Goal: Task Accomplishment & Management: Complete application form

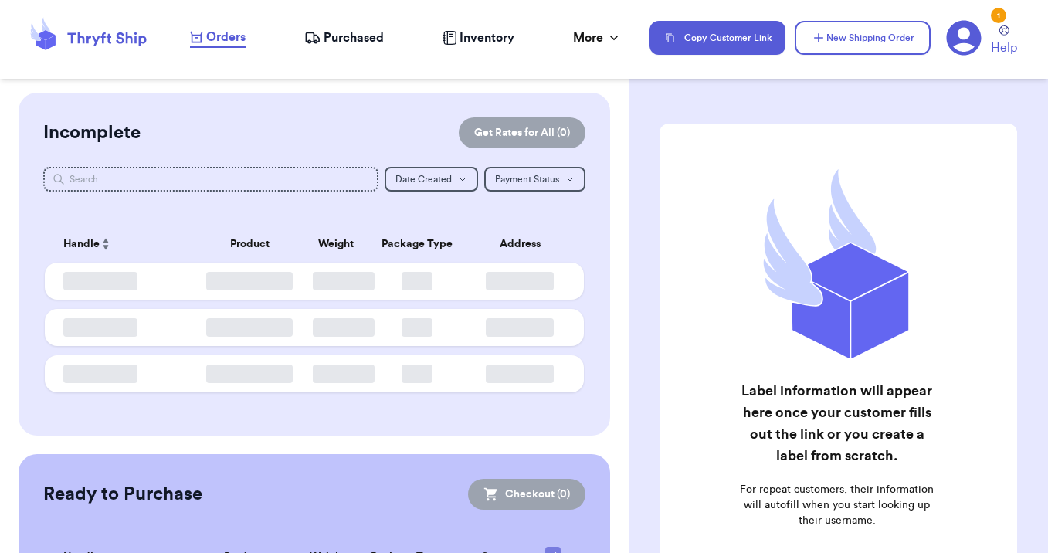
checkbox input "false"
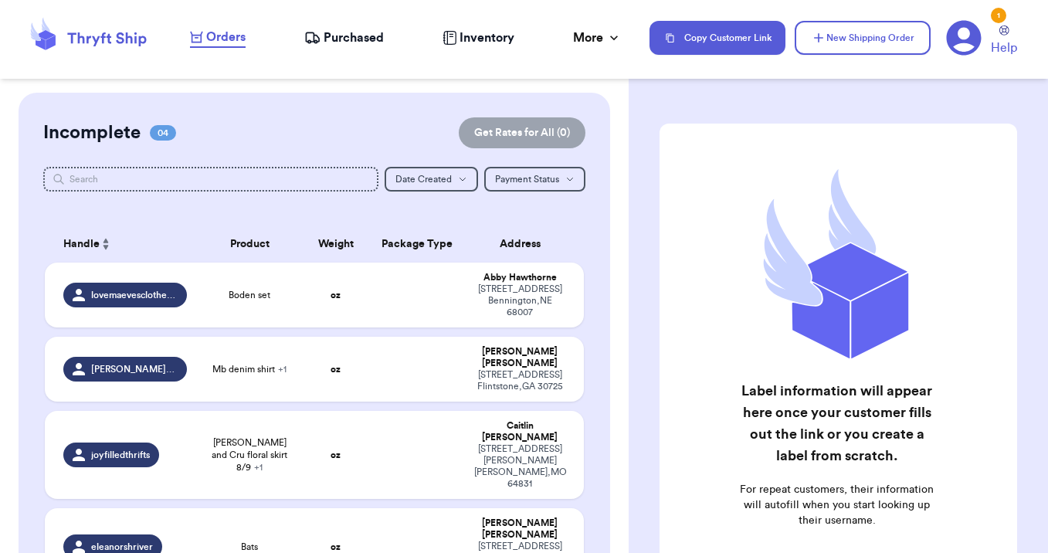
click at [355, 29] on span "Purchased" at bounding box center [354, 38] width 60 height 19
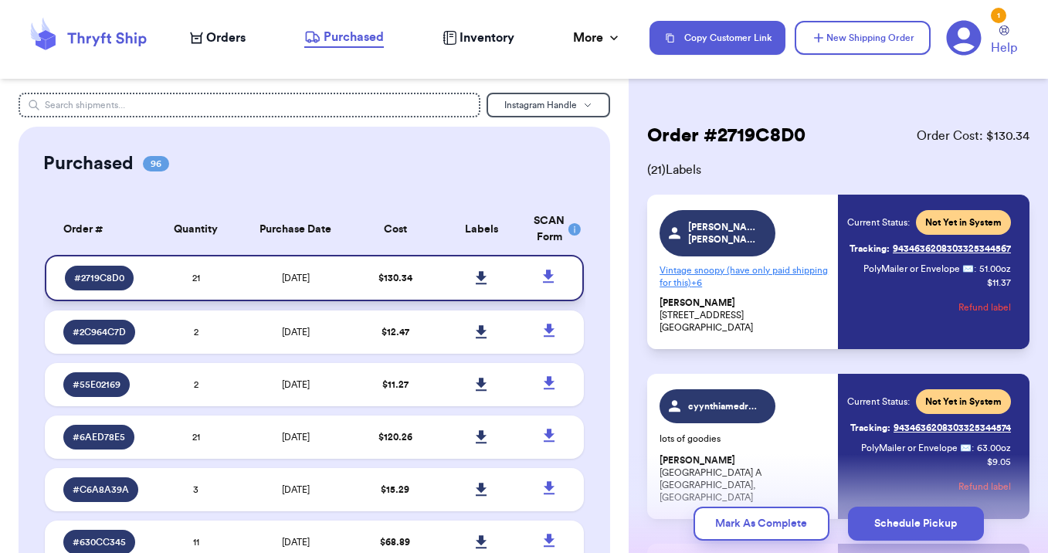
click at [469, 273] on link at bounding box center [481, 278] width 34 height 34
click at [206, 34] on span "Orders" at bounding box center [225, 38] width 39 height 19
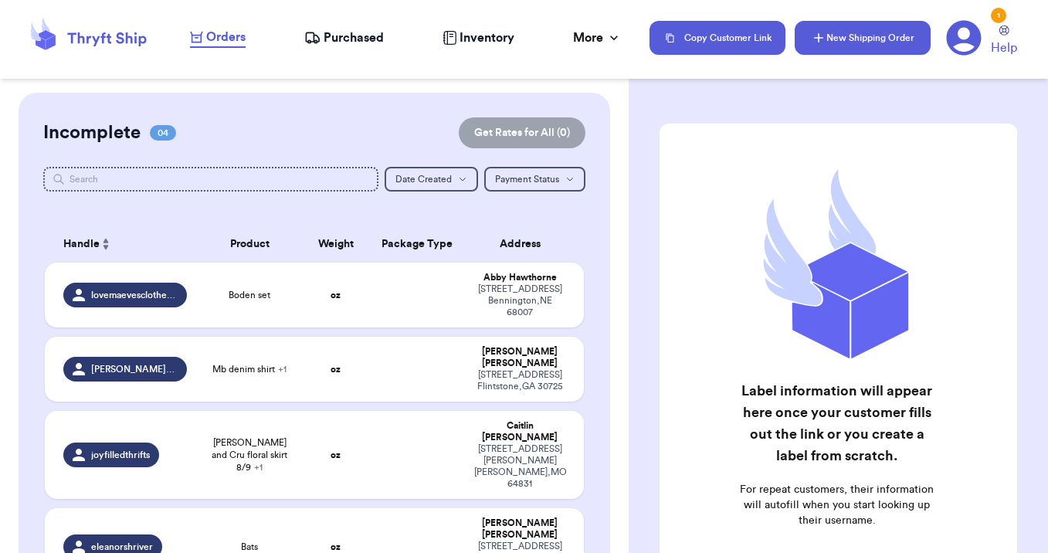
click at [867, 46] on button "New Shipping Order" at bounding box center [863, 38] width 136 height 34
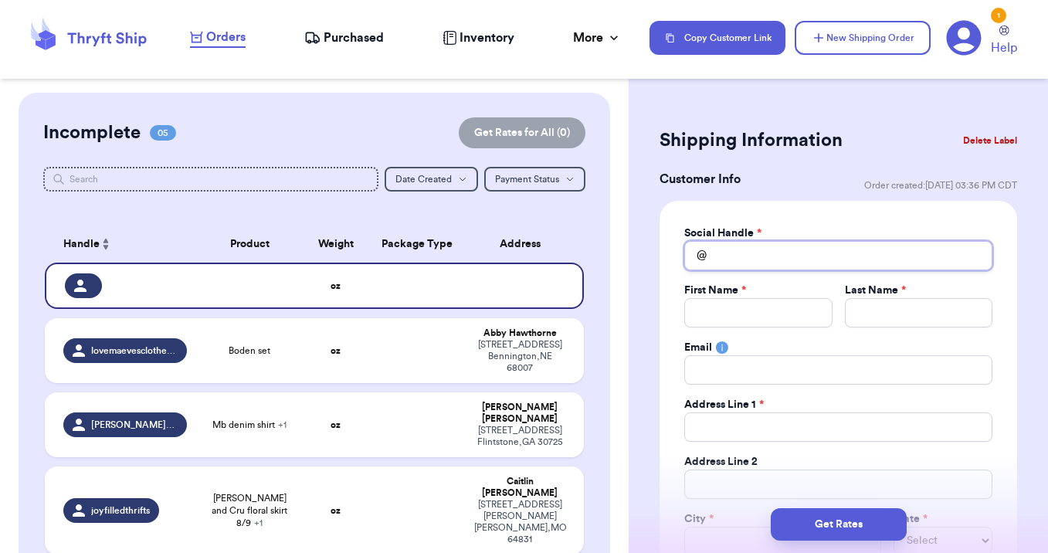
click at [745, 254] on input "Total Amount Paid" at bounding box center [838, 255] width 308 height 29
type input "k"
type input "ke"
type input "[PERSON_NAME]"
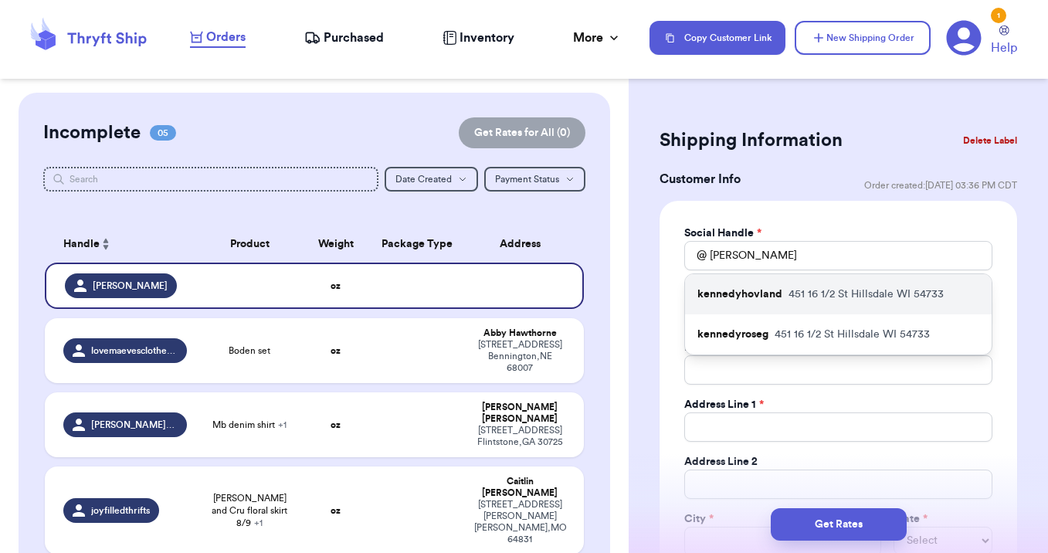
click at [764, 290] on p "kennedyhovland" at bounding box center [740, 294] width 85 height 15
type input "kennedyhovland"
type input "[PERSON_NAME]"
type input "[EMAIL_ADDRESS][DOMAIN_NAME]"
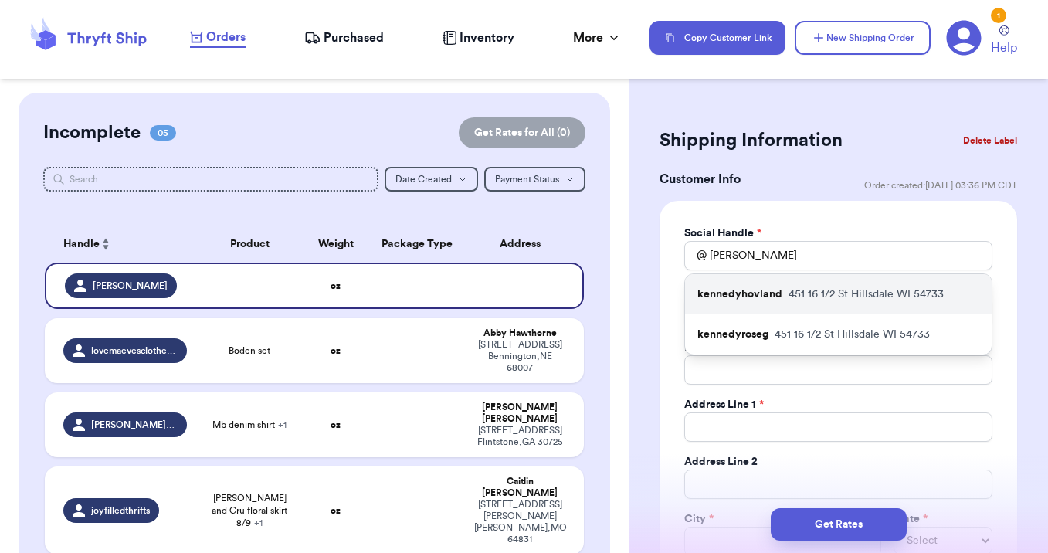
type input "451 16 1/2 St"
type input "Hillsdale"
select select "WI"
type input "54733"
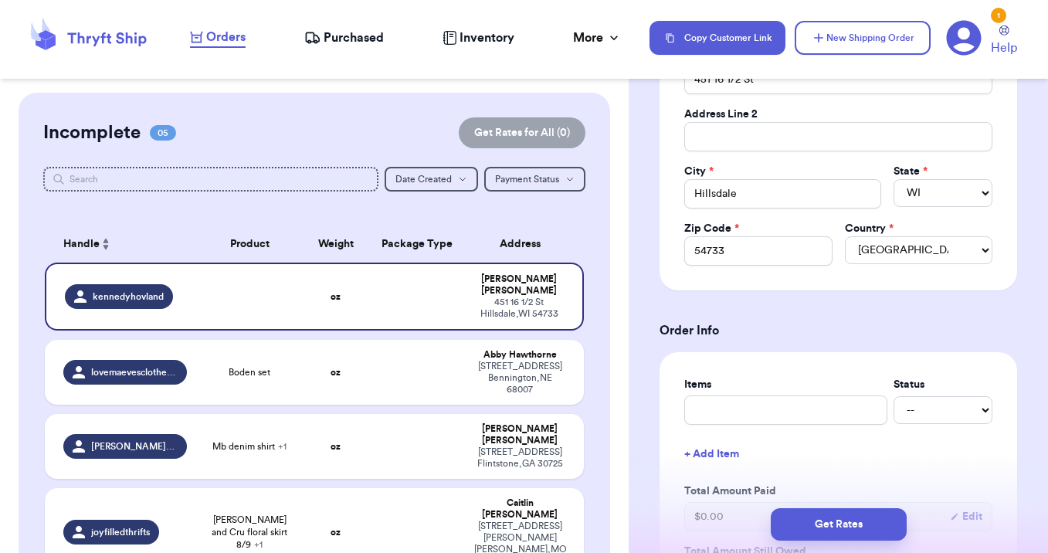
scroll to position [543, 0]
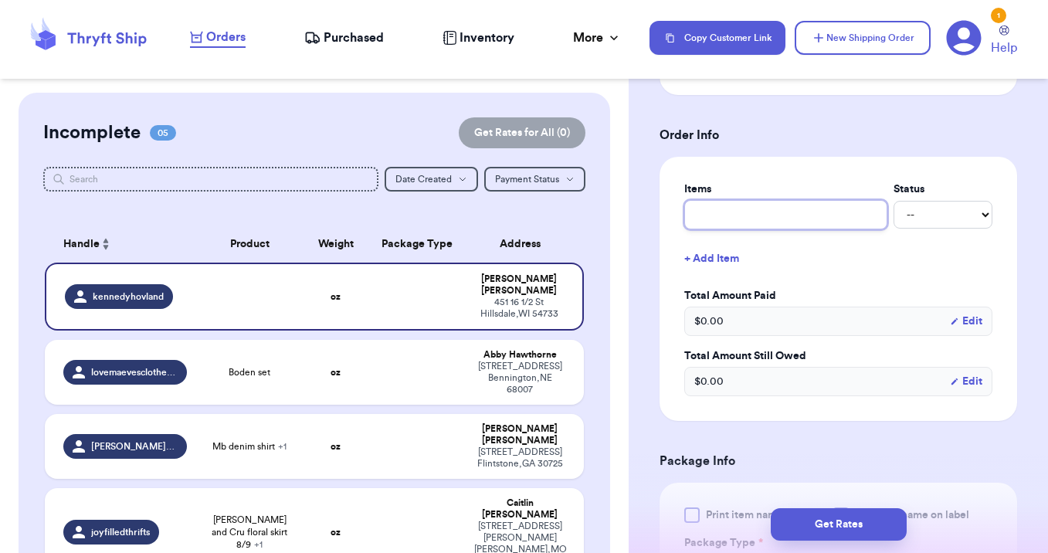
click at [735, 214] on input "text" at bounding box center [785, 214] width 203 height 29
type input "2"
type input "2 i"
type input "2 it"
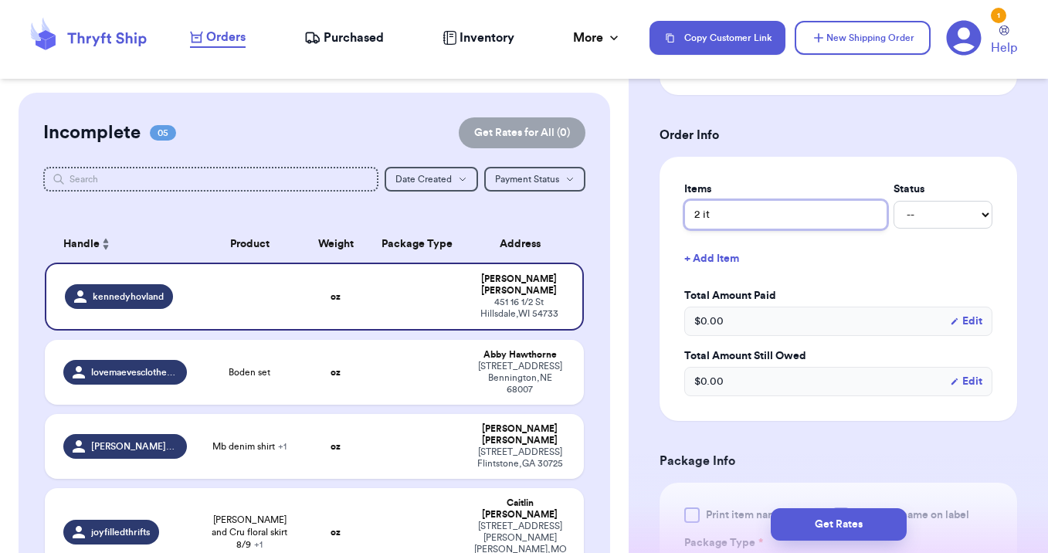
type input "2 ite"
type input "2 item"
type input "2 items"
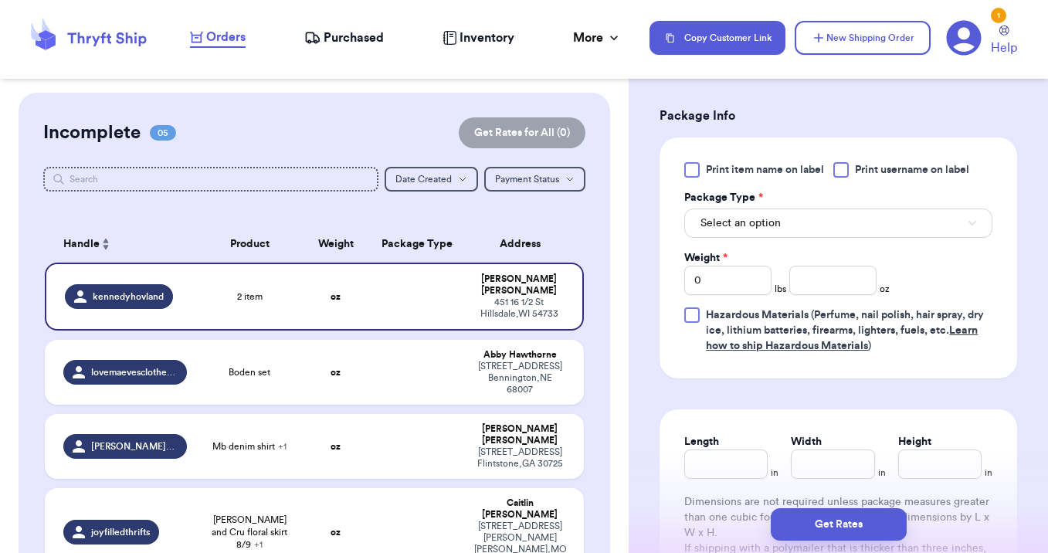
scroll to position [888, 0]
type input "2 items"
click at [791, 226] on button "Select an option" at bounding box center [838, 223] width 308 height 29
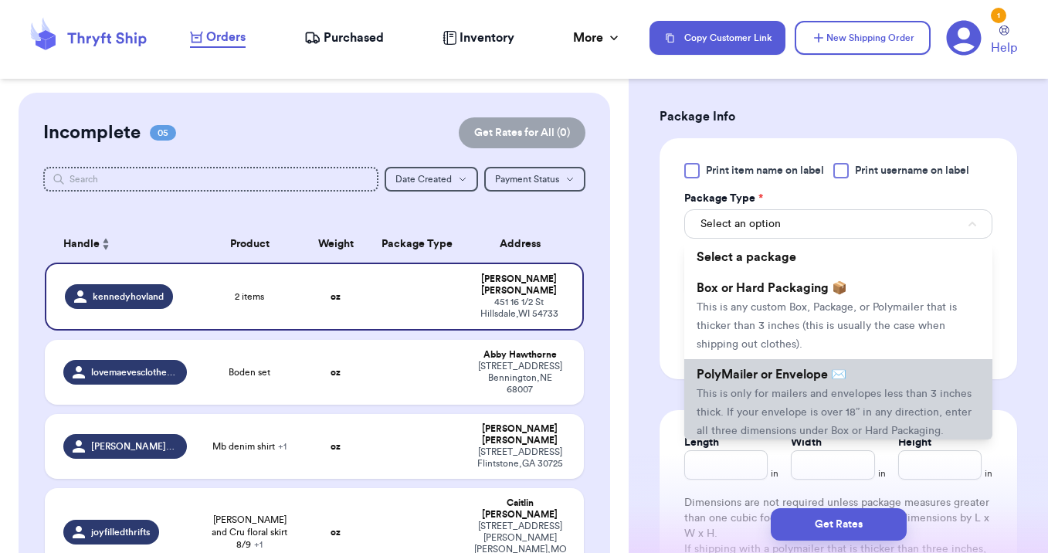
click at [769, 369] on span "PolyMailer or Envelope ✉️" at bounding box center [772, 374] width 150 height 12
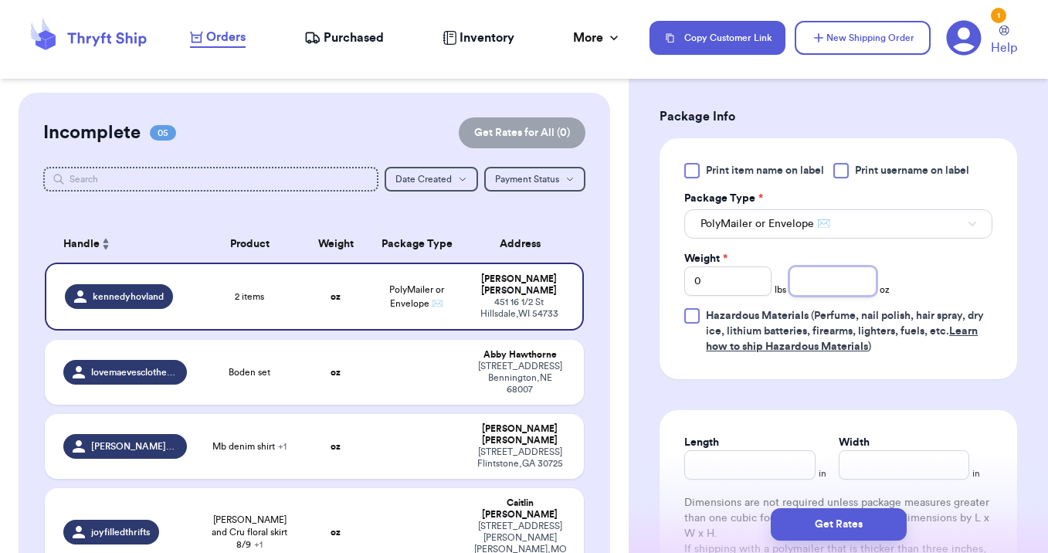
click at [850, 282] on input "number" at bounding box center [832, 280] width 87 height 29
type input "14"
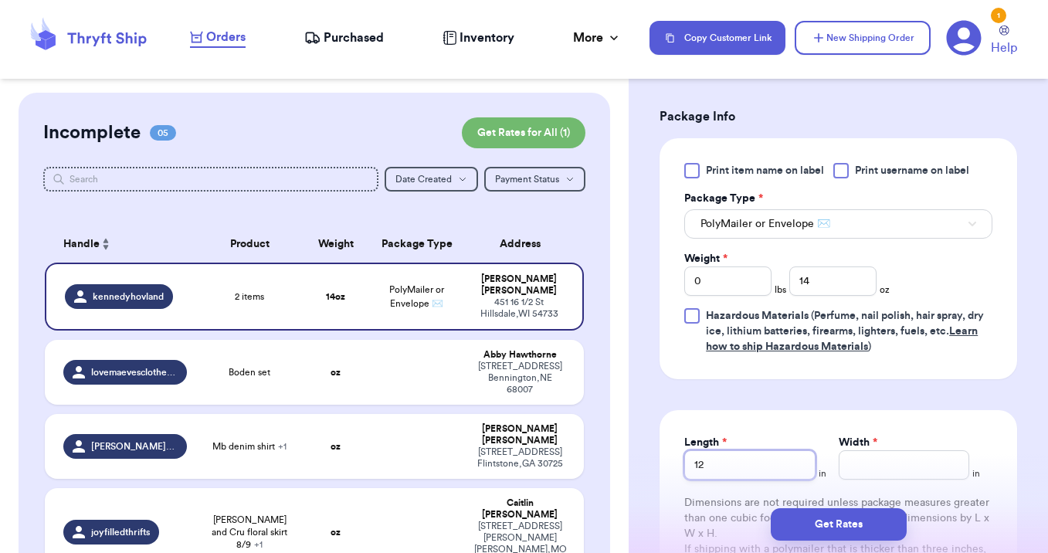
type input "12"
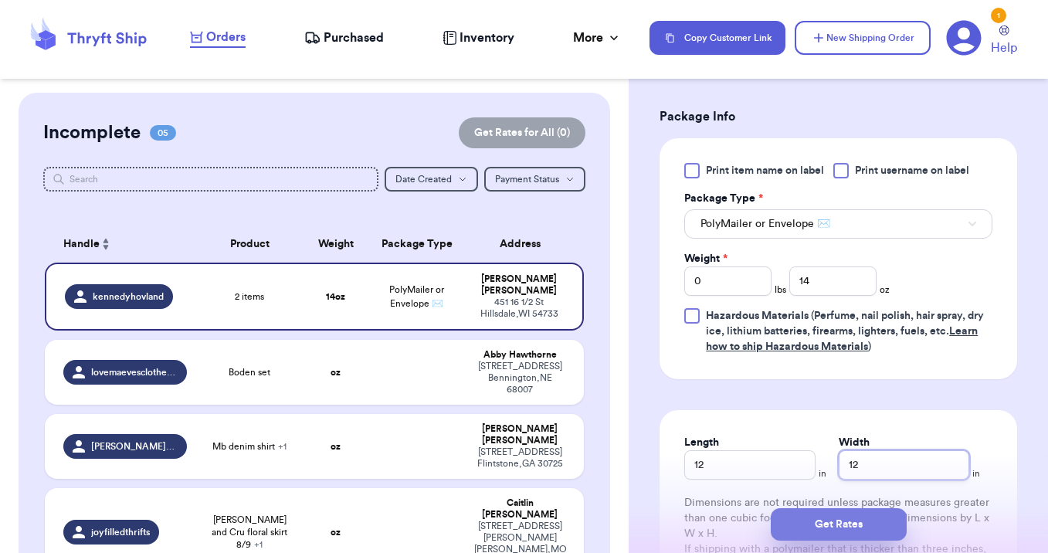
type input "12"
click at [818, 526] on button "Get Rates" at bounding box center [839, 524] width 136 height 32
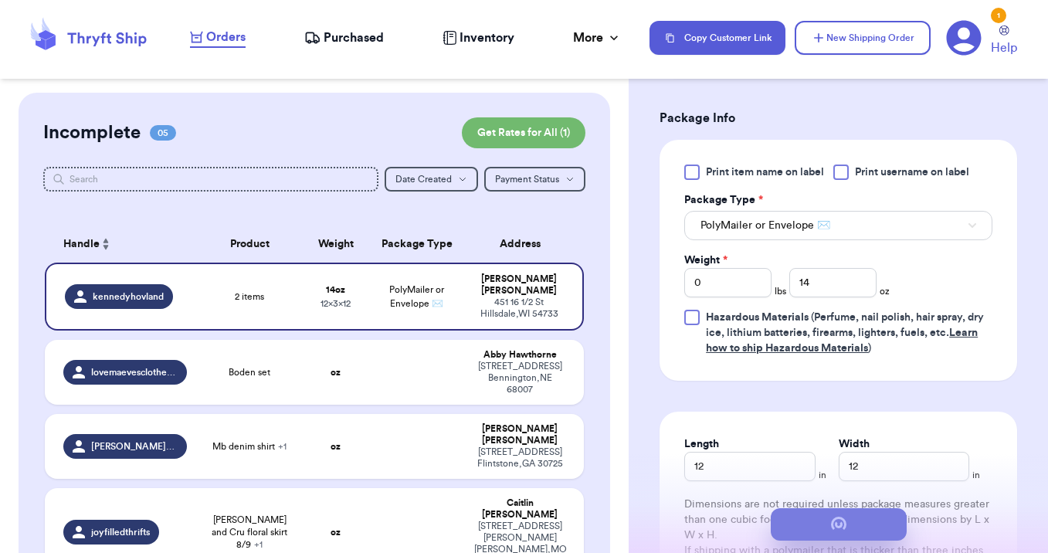
scroll to position [0, 0]
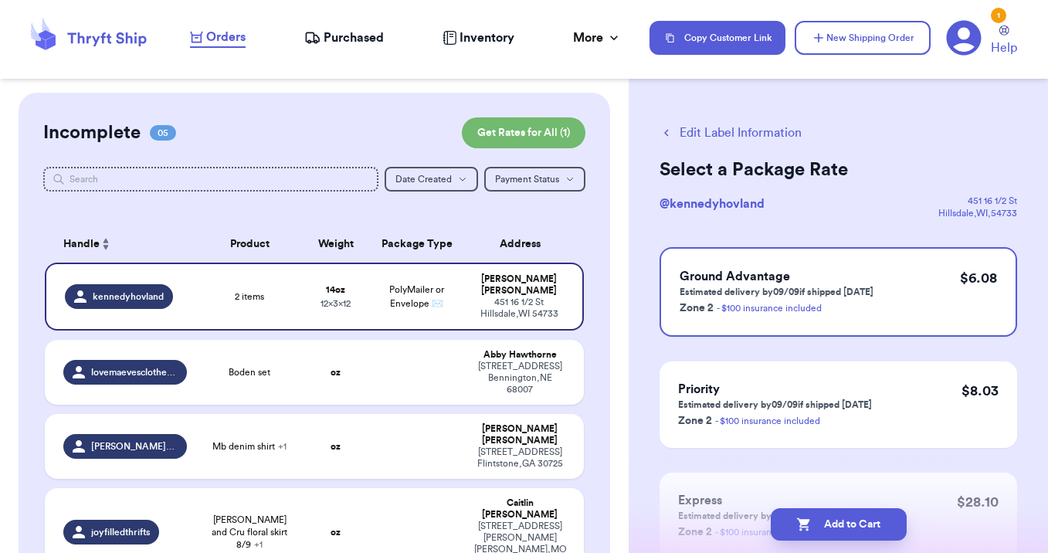
click at [818, 527] on button "Add to Cart" at bounding box center [839, 524] width 136 height 32
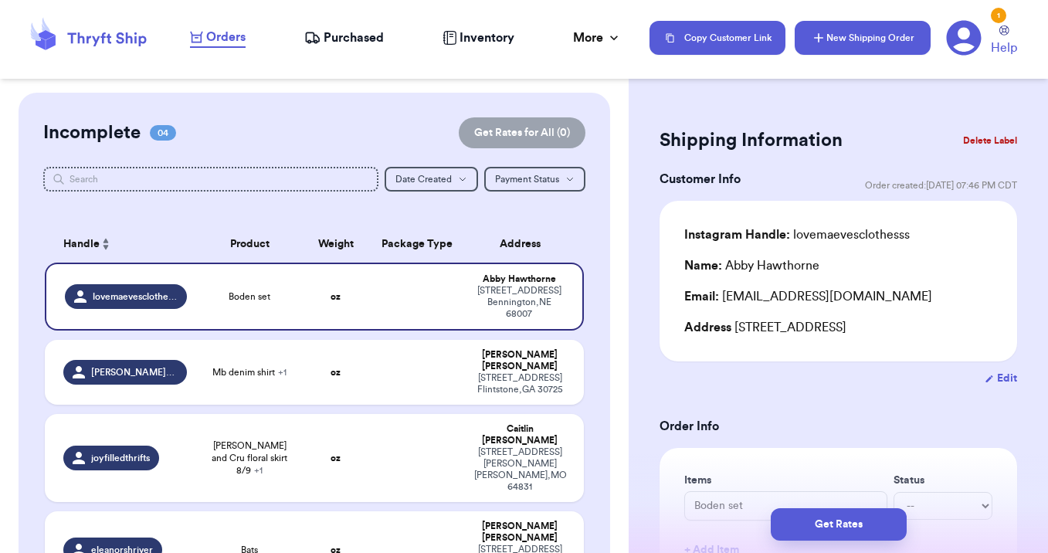
click at [854, 38] on button "New Shipping Order" at bounding box center [863, 38] width 136 height 34
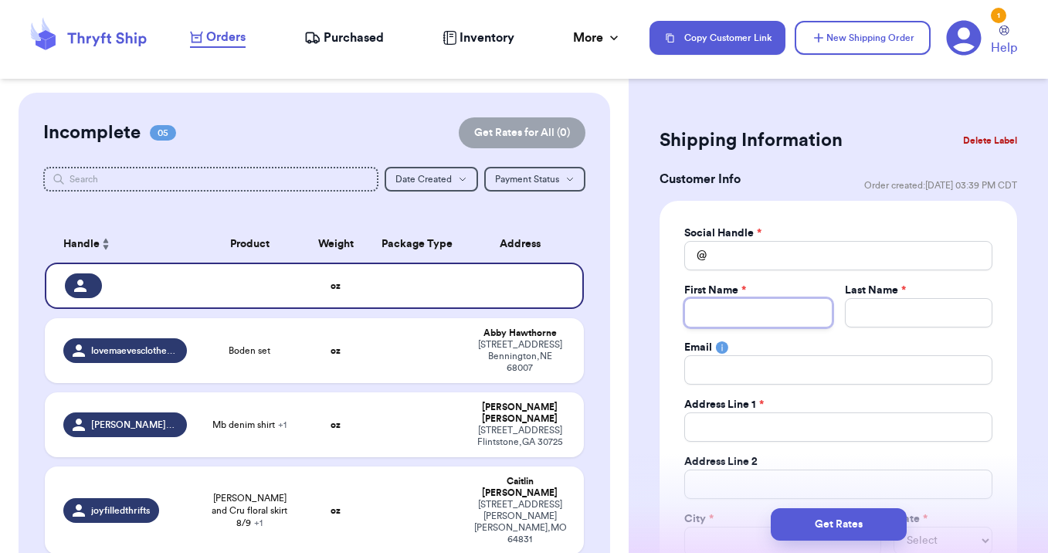
click at [729, 314] on input "Total Amount Paid" at bounding box center [758, 312] width 148 height 29
type input "em"
type input "emi"
type input "[PERSON_NAME]"
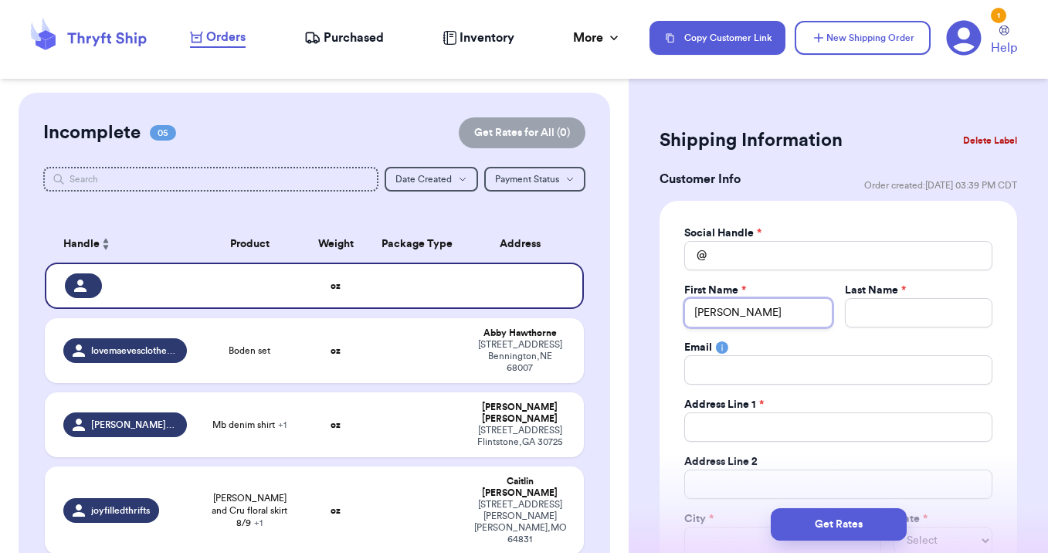
type input "[PERSON_NAME]"
type input "w"
type input "we"
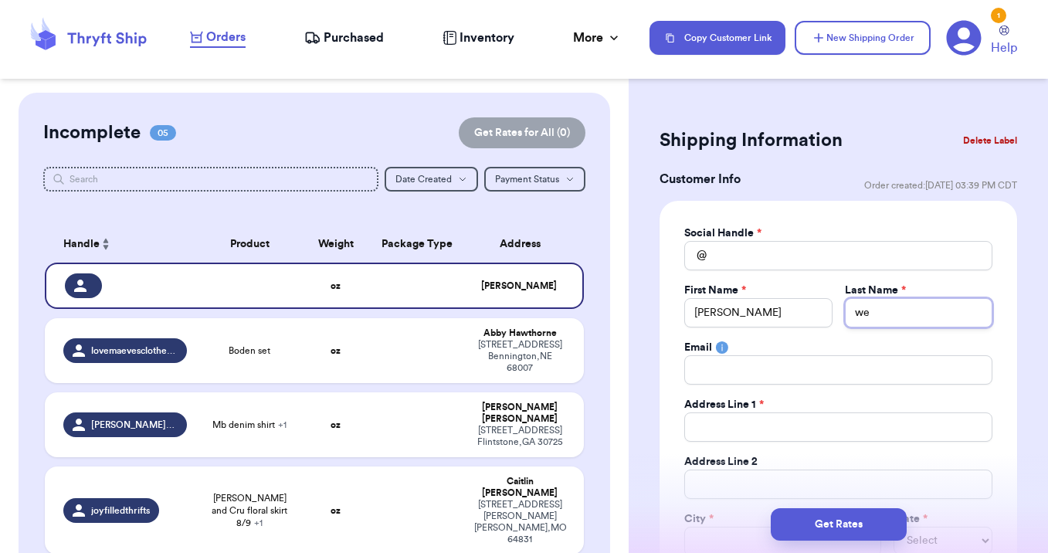
type input "weh"
type input "wehm"
type input "wehma"
type input "[PERSON_NAME]"
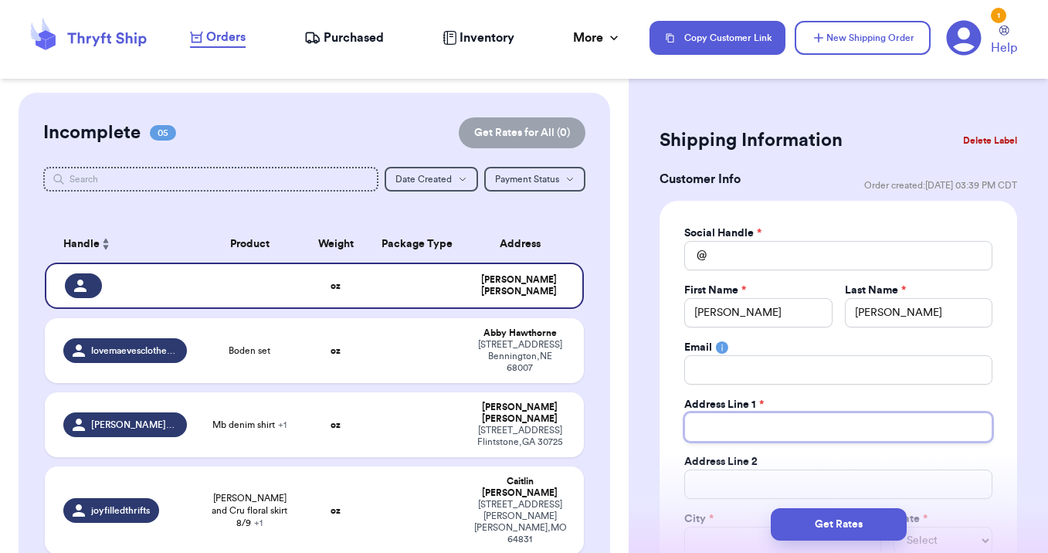
type input "3"
type input "39"
type input "398"
type input "398 H"
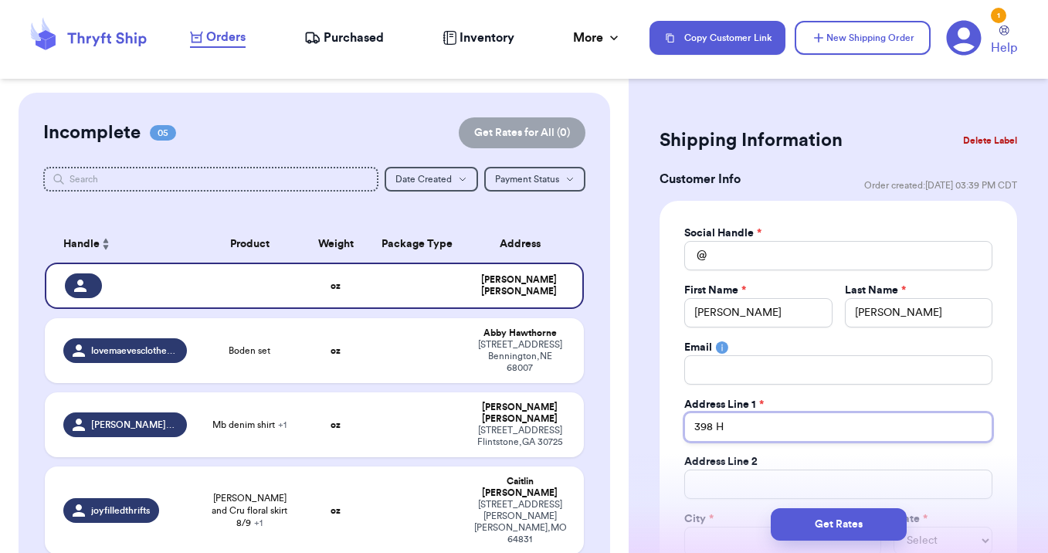
type input "398 Hu"
type input "398 Hun"
type input "398 Hunti"
type input "398 Huntin"
type input "398 Hunting"
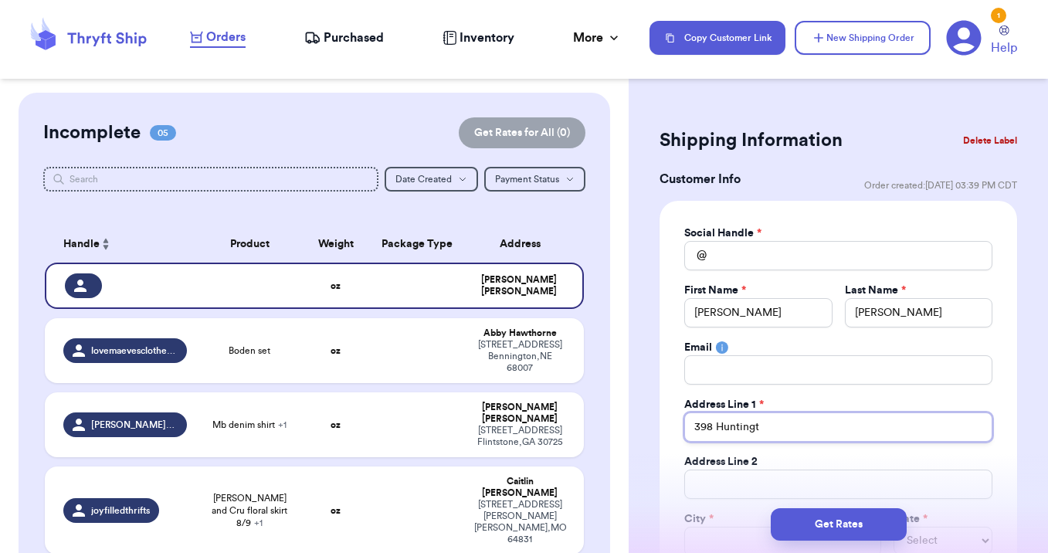
type input "398 Huntingti"
type input "398 Huntingt"
type input "398 Huntingto"
type input "398 [GEOGRAPHIC_DATA]"
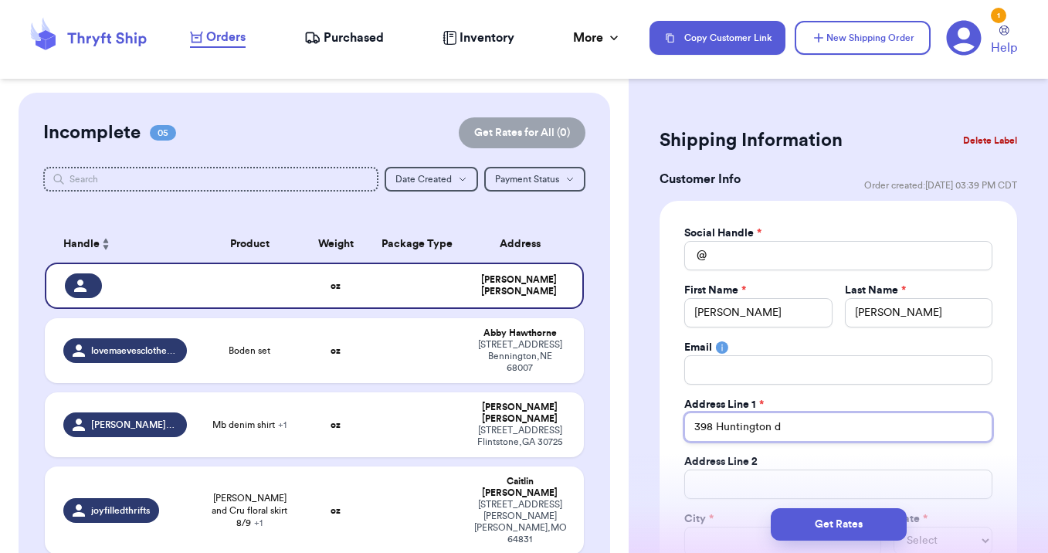
type input "[STREET_ADDRESS][PERSON_NAME]"
type input "398 Huntington dri"
type input "398 Huntington driv"
type input "[STREET_ADDRESS]"
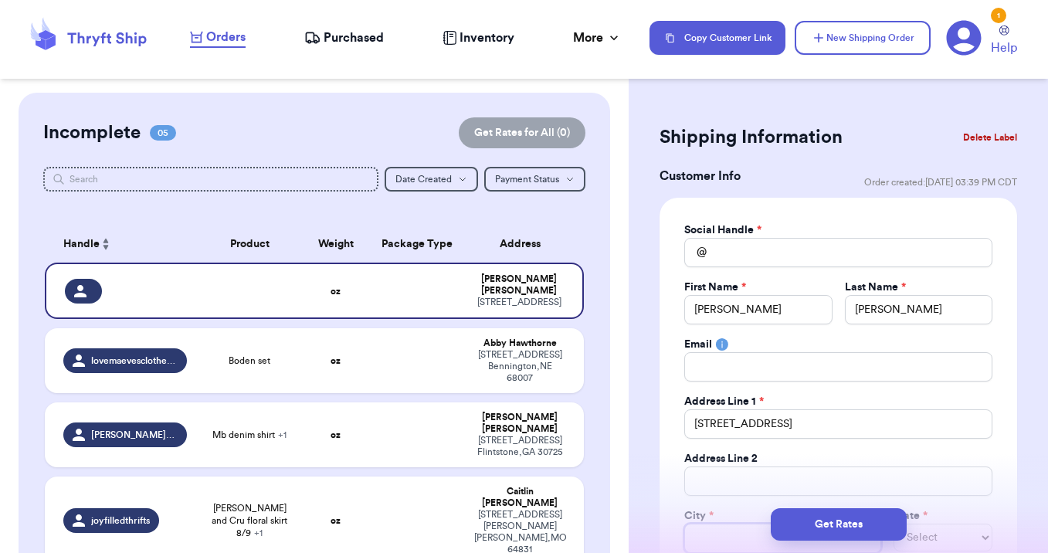
type input "l"
type input "lo"
type input "lov"
type input "love"
type input "lovel"
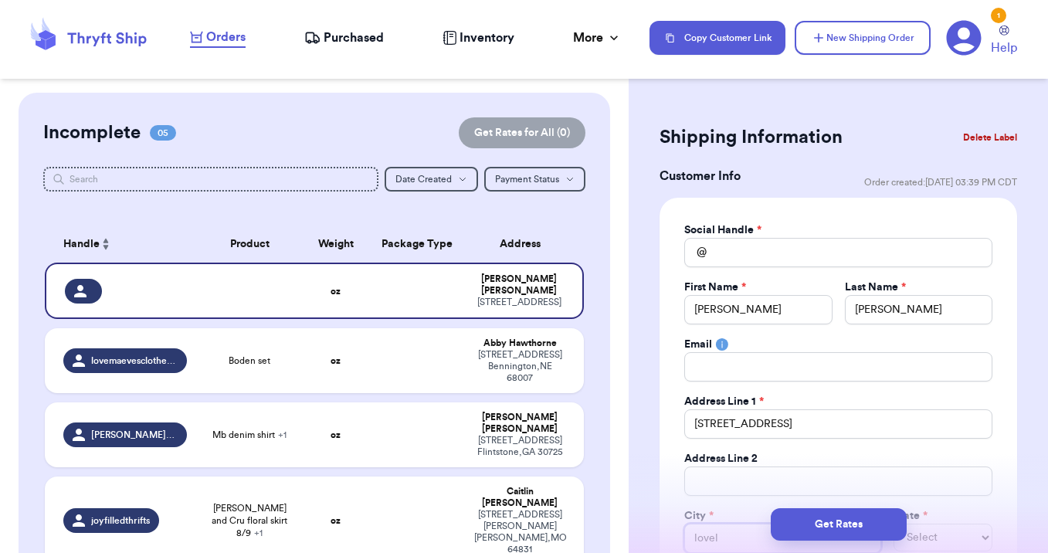
type input "lovela"
type input "loveland"
select select "OH"
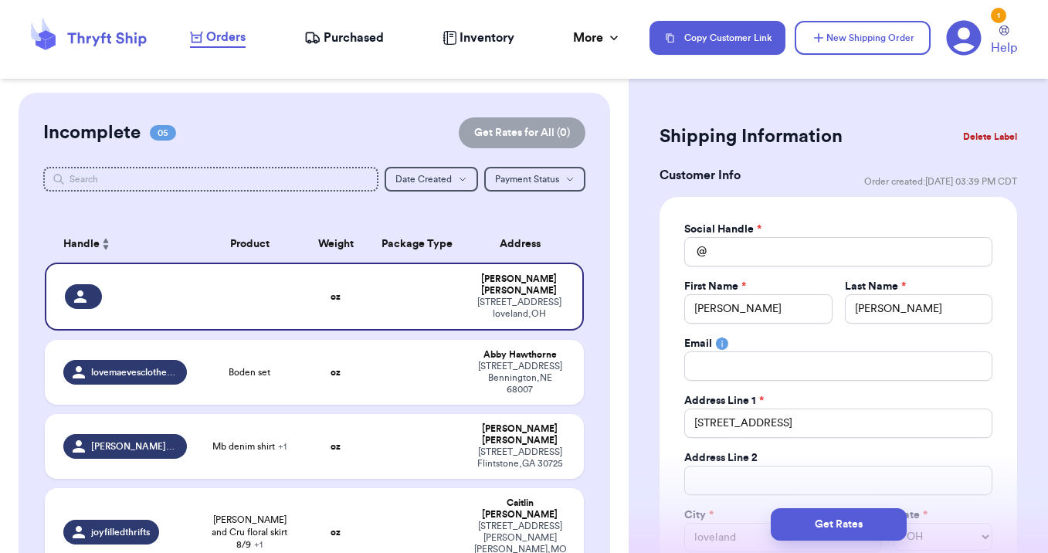
scroll to position [323, 0]
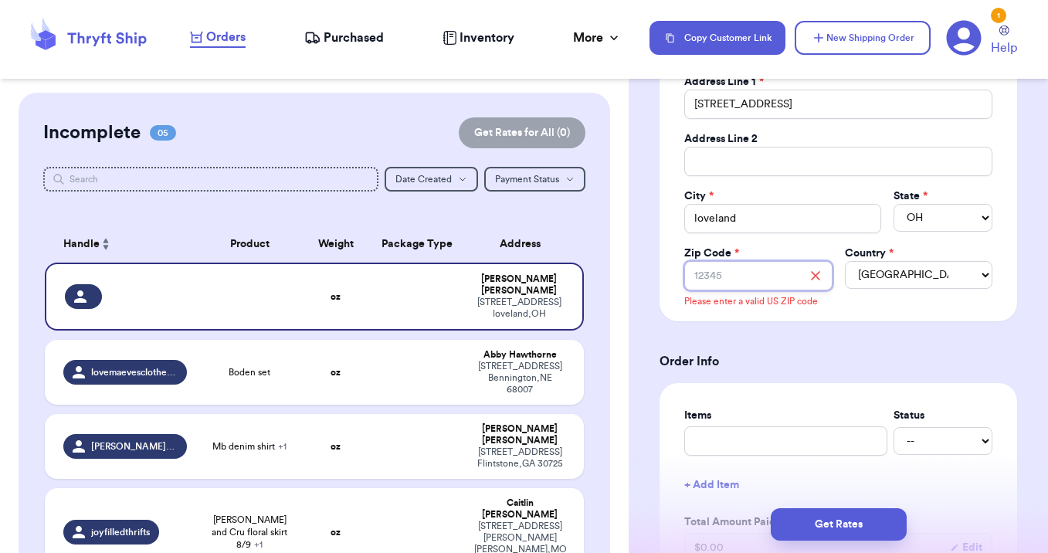
type input "4"
type input "45"
type input "451"
type input "4514"
type input "45140"
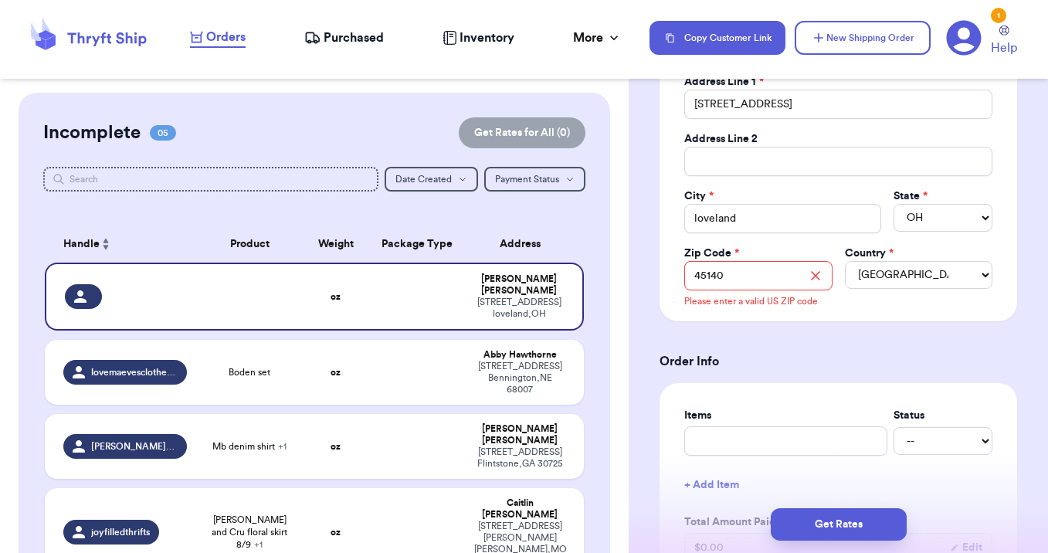
click at [669, 340] on form "Shipping Information Delete Label Customer Info Order created: [DATE] 03:39 PM …" at bounding box center [839, 525] width 358 height 1448
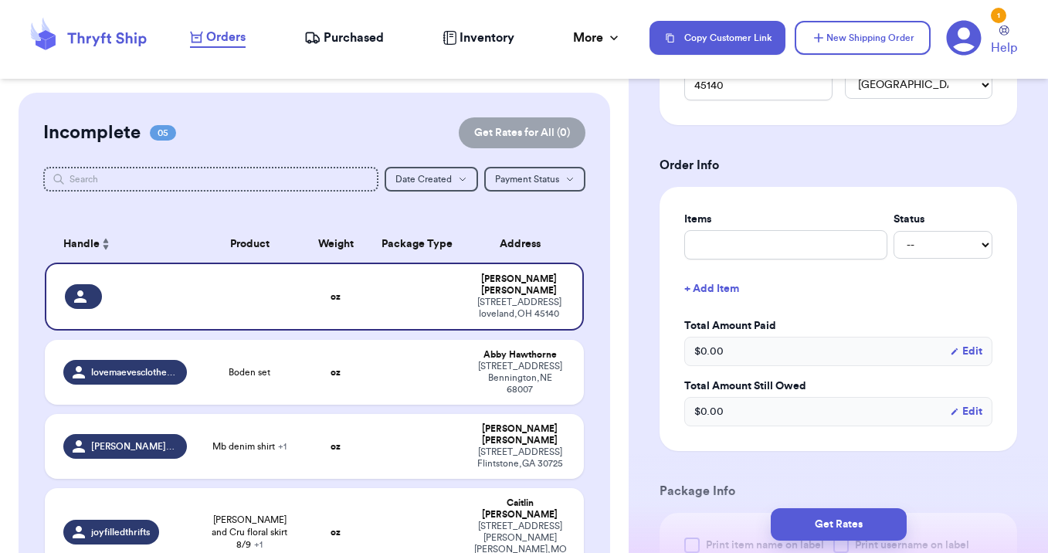
scroll to position [518, 0]
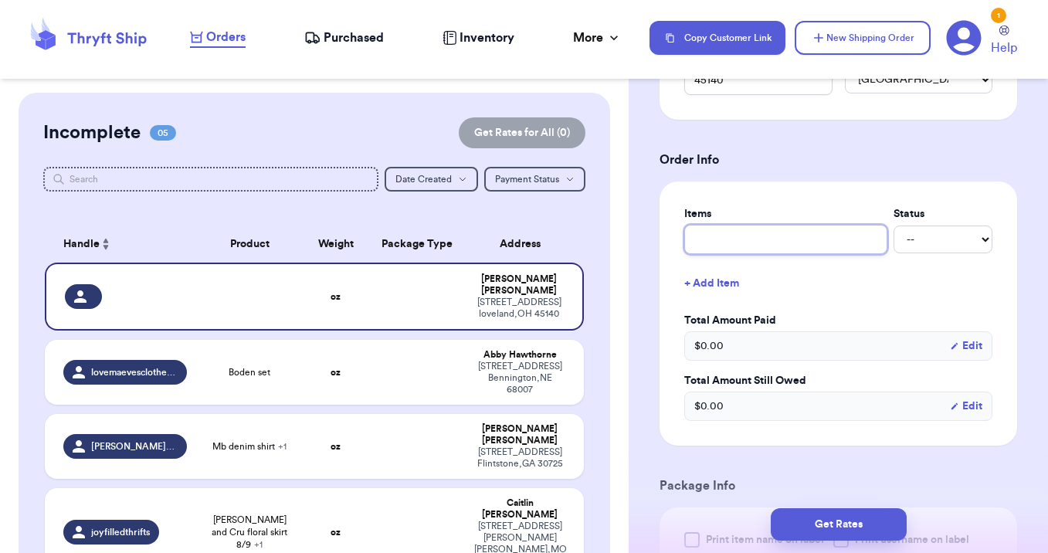
click at [734, 243] on input "text" at bounding box center [785, 239] width 203 height 29
type input "s"
type input "sw"
type input "swa"
type input "swat"
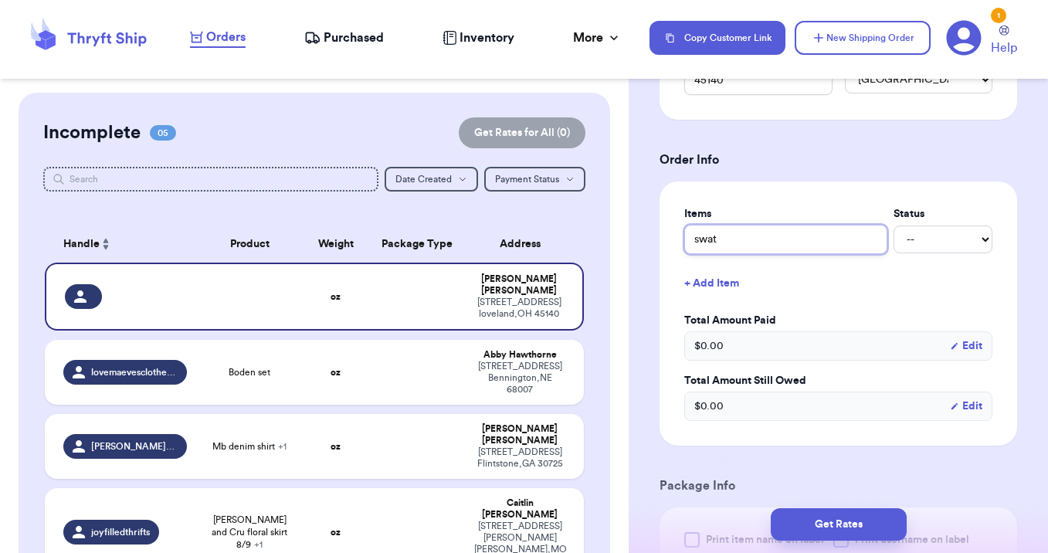
type input "swate"
type input "swater"
type input "swate"
type input "swat"
type input "swa"
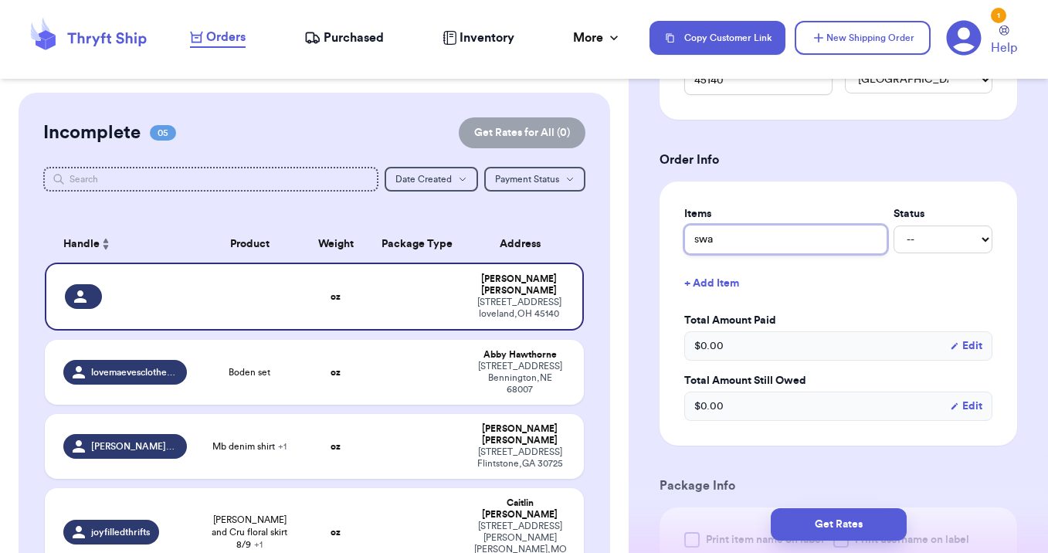
type input "swae"
type input "swaea"
type input "swaeat"
type input "swaea"
type input "swae"
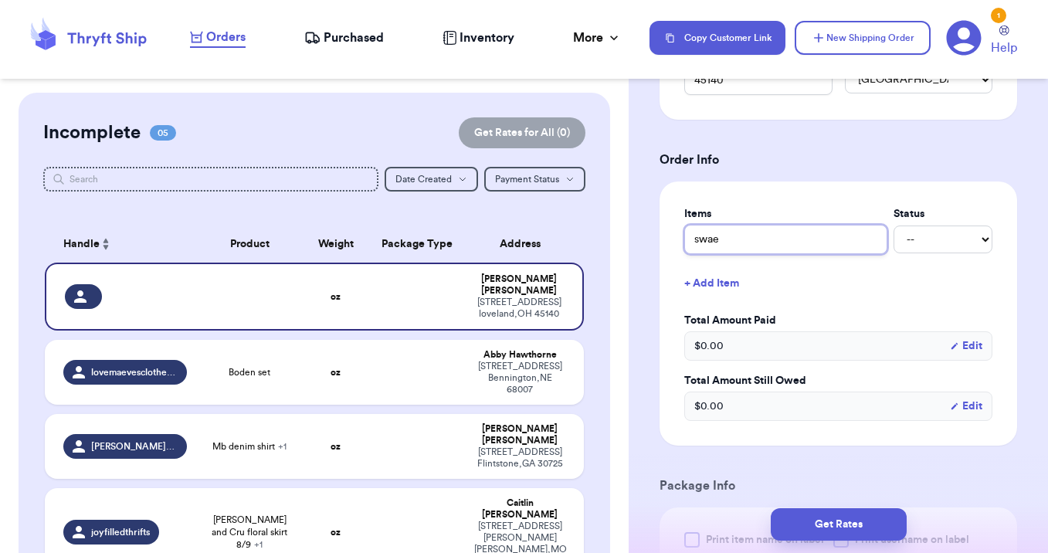
type input "swa"
type input "sw"
type input "swe"
type input "swea"
type input "sweat"
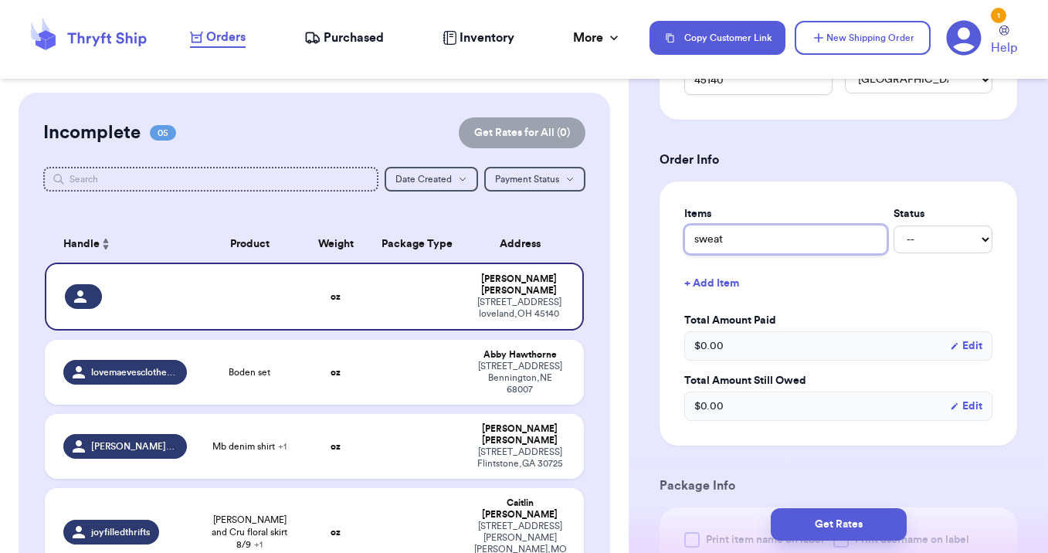
type input "sweats"
type input "sweatsh"
type input "sweatshi"
type input "sweatshir"
type input "sweatshirt"
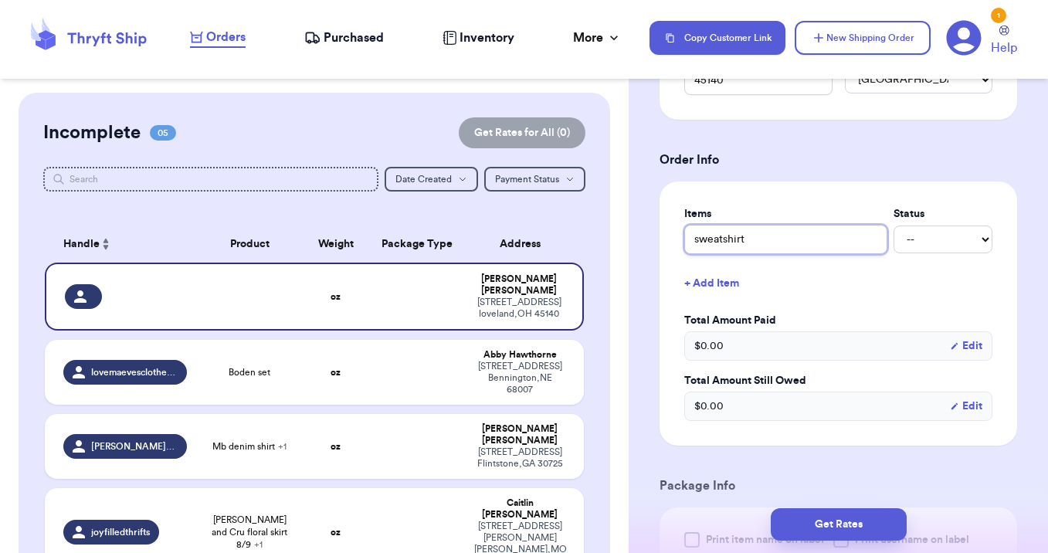
type input "sweatshirt"
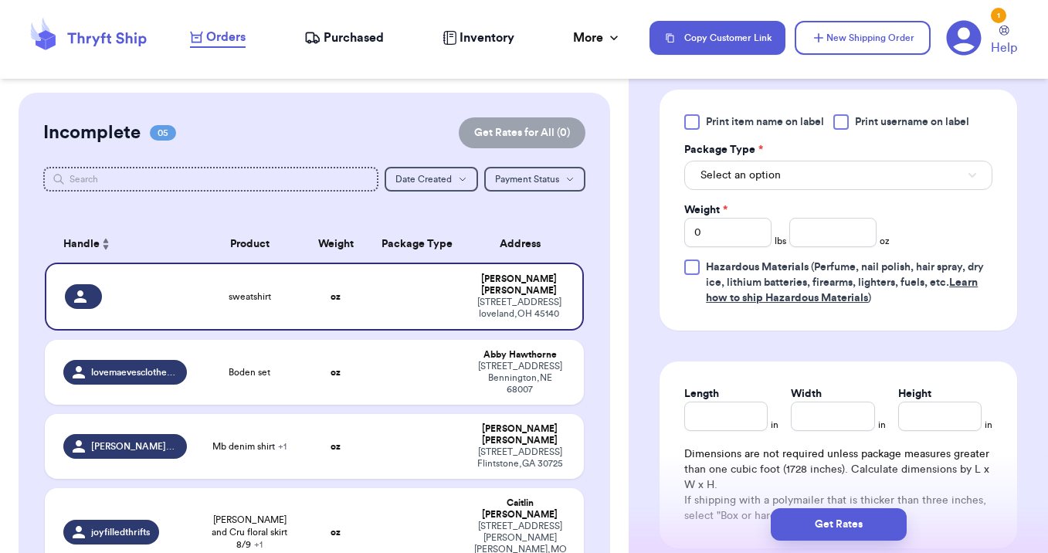
scroll to position [954, 0]
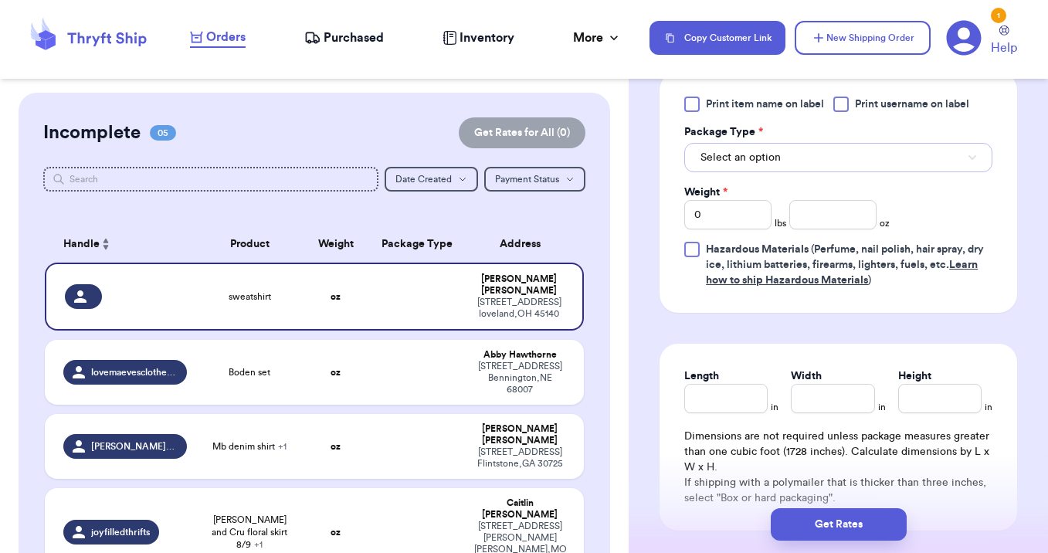
click at [810, 165] on button "Select an option" at bounding box center [838, 157] width 308 height 29
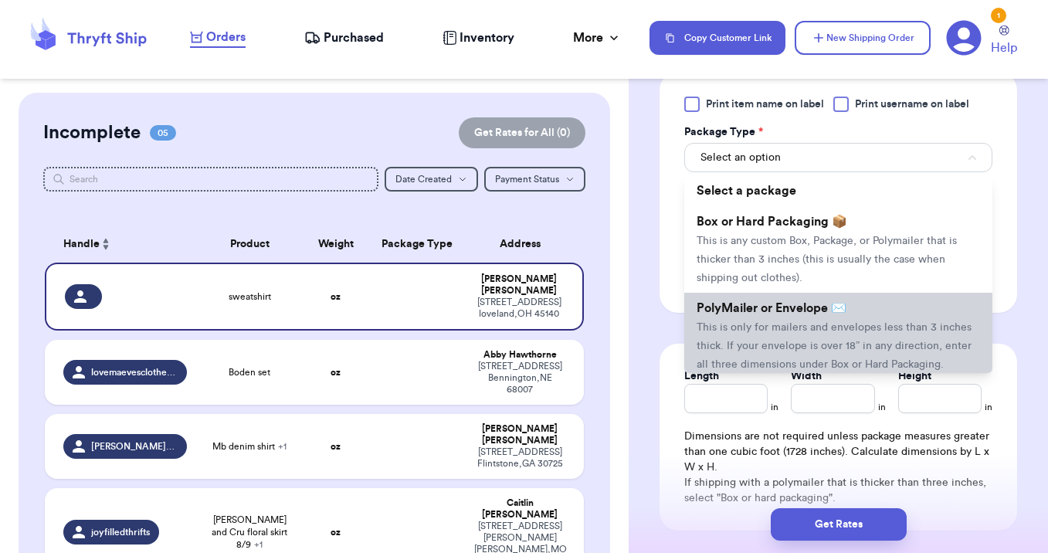
click at [779, 321] on li "PolyMailer or Envelope ✉️ This is only for mailers and envelopes less than 3 in…" at bounding box center [838, 336] width 308 height 87
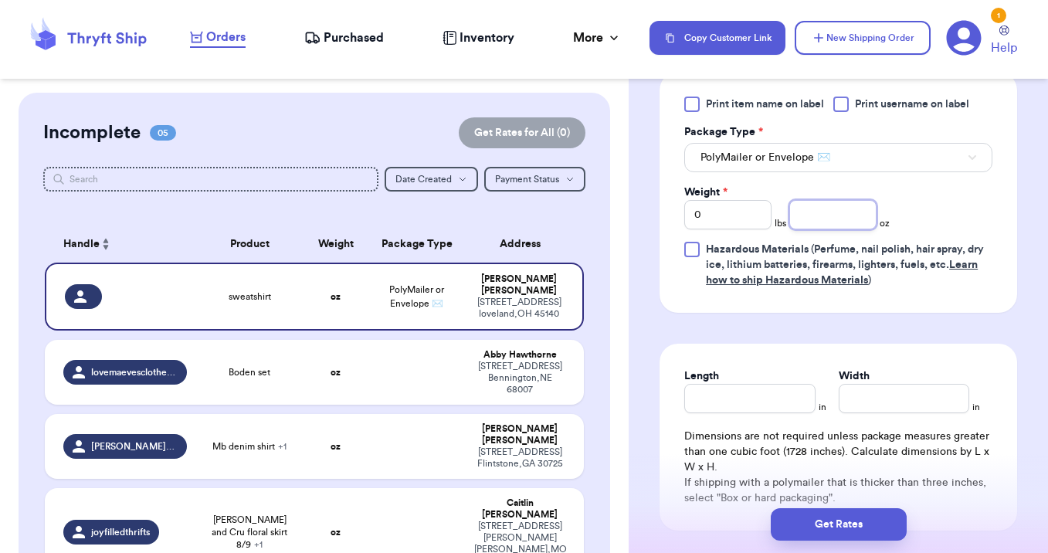
click at [825, 219] on input "number" at bounding box center [832, 214] width 87 height 29
type input "8"
type input "12"
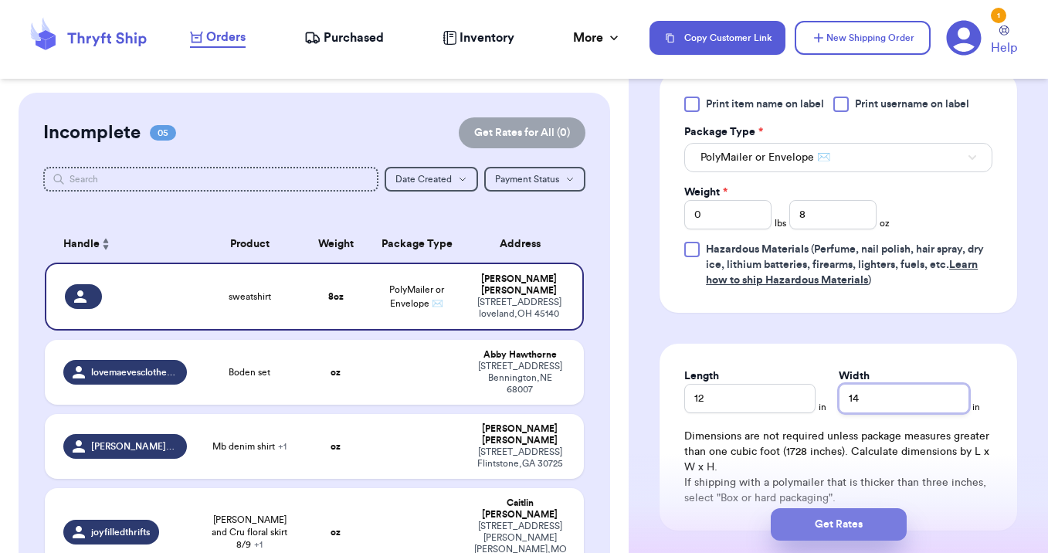
type input "14"
click at [837, 522] on button "Get Rates" at bounding box center [839, 524] width 136 height 32
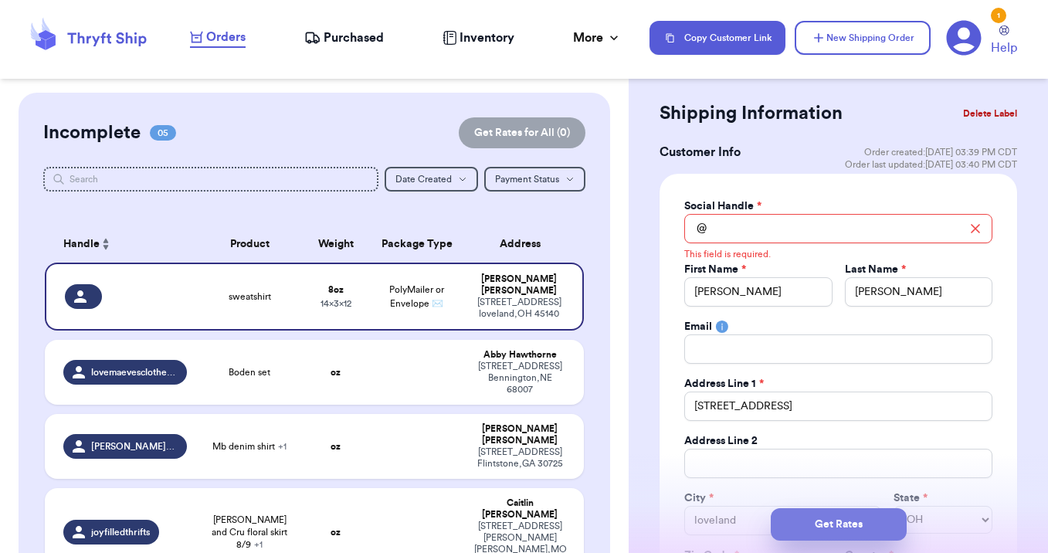
scroll to position [0, 0]
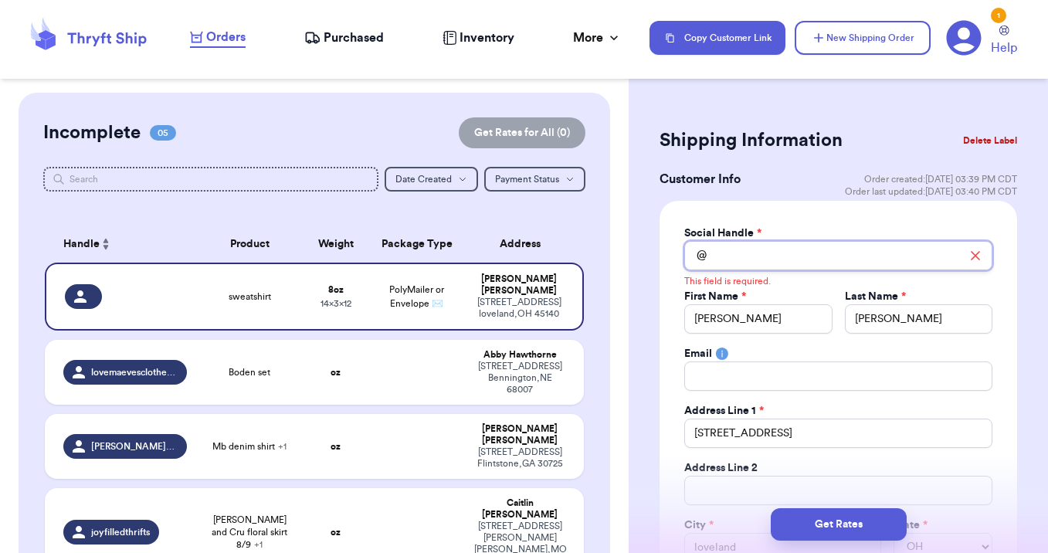
click at [762, 267] on input "Total Amount Paid" at bounding box center [838, 255] width 308 height 29
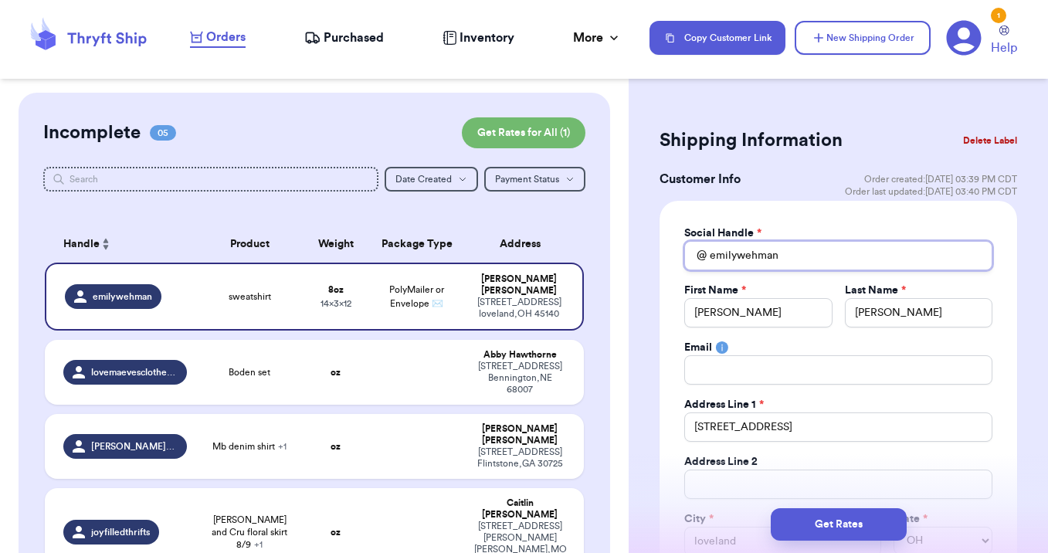
type input "emilywehman"
click at [793, 207] on div "Social Handle * @ emilywehman First Name * [PERSON_NAME] Last Name * [PERSON_NA…" at bounding box center [839, 419] width 358 height 437
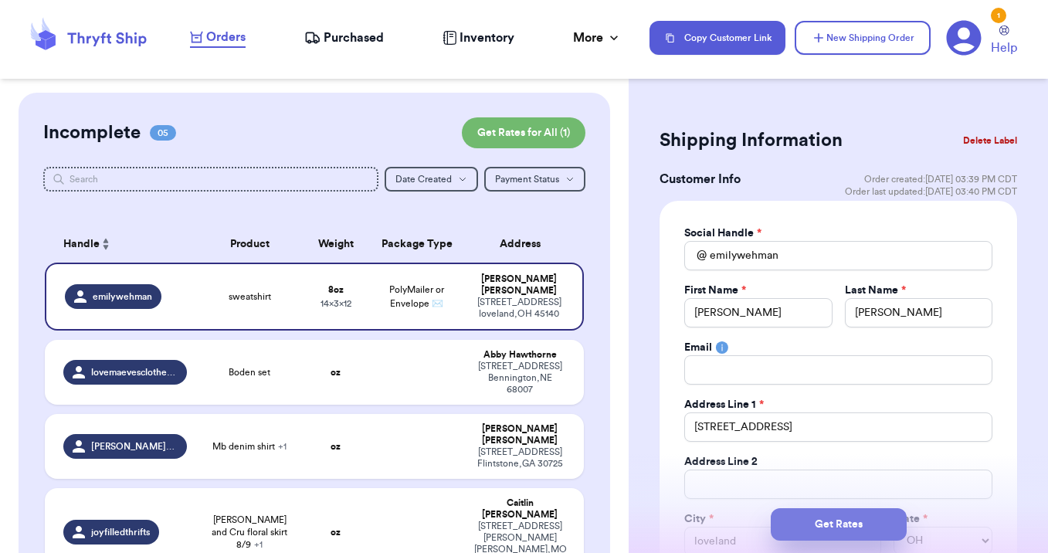
click at [820, 527] on button "Get Rates" at bounding box center [839, 524] width 136 height 32
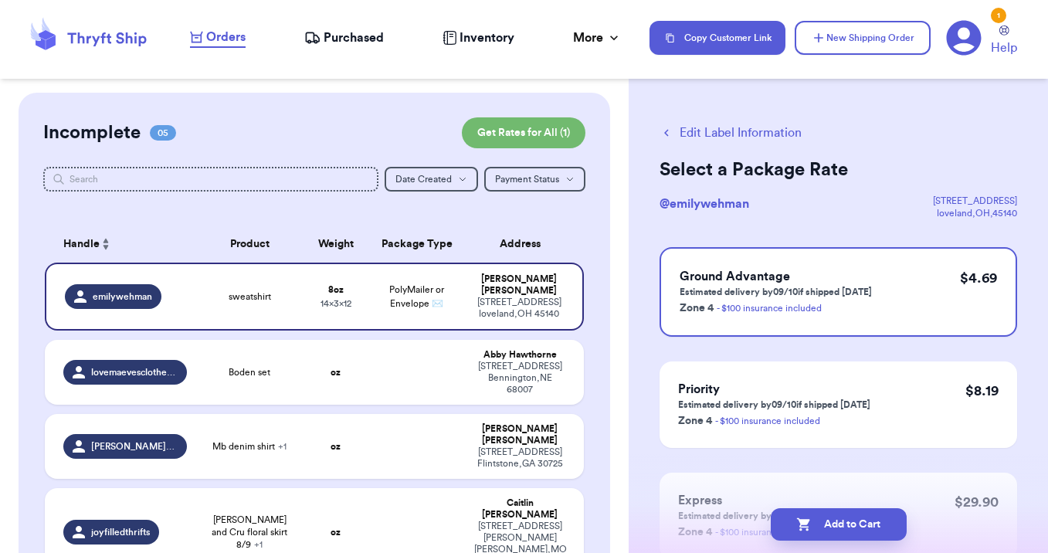
click at [820, 527] on button "Add to Cart" at bounding box center [839, 524] width 136 height 32
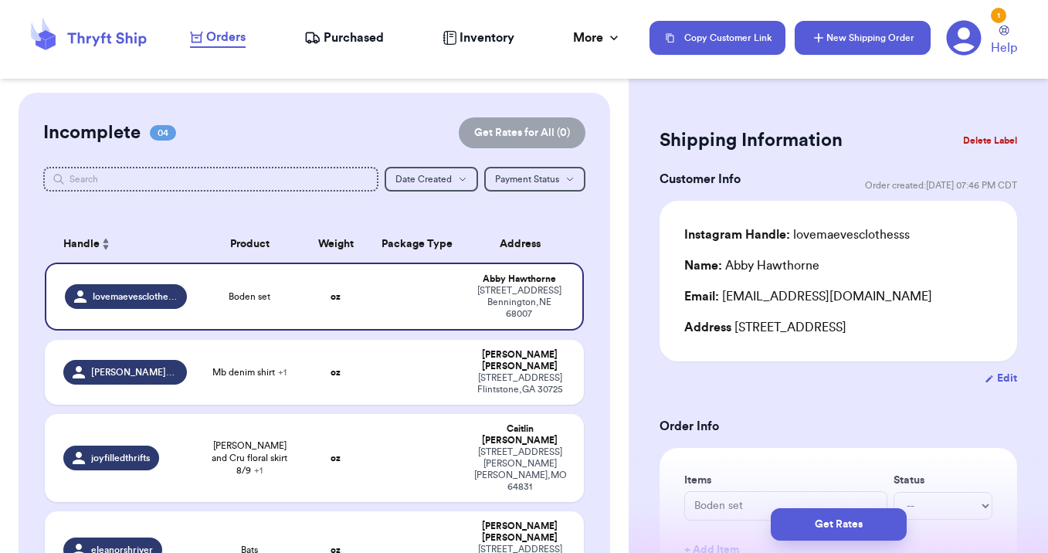
click at [828, 36] on button "New Shipping Order" at bounding box center [863, 38] width 136 height 34
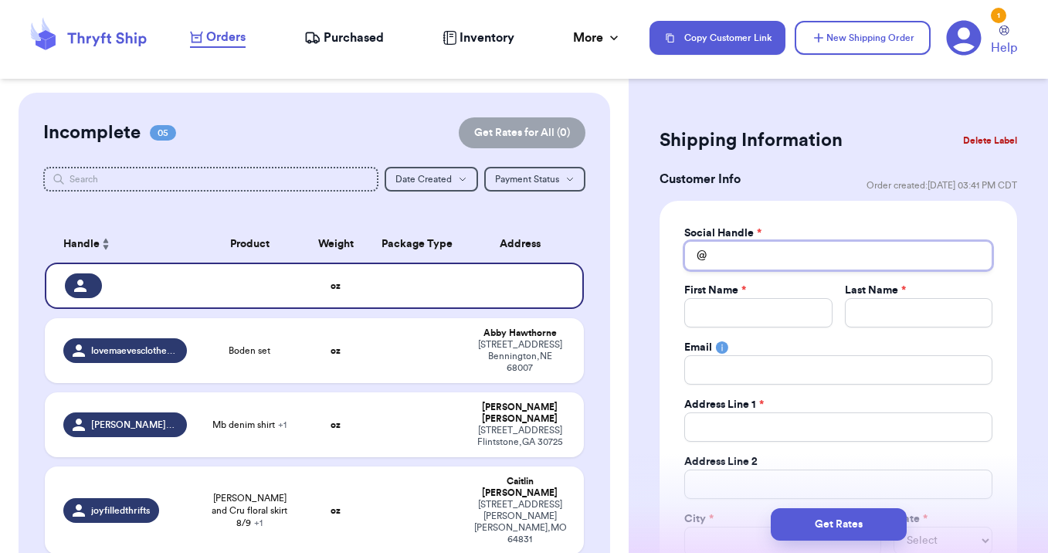
click at [725, 263] on input "Total Amount Paid" at bounding box center [838, 255] width 308 height 29
type input "a"
type input "ap"
type input "api"
type input "ap"
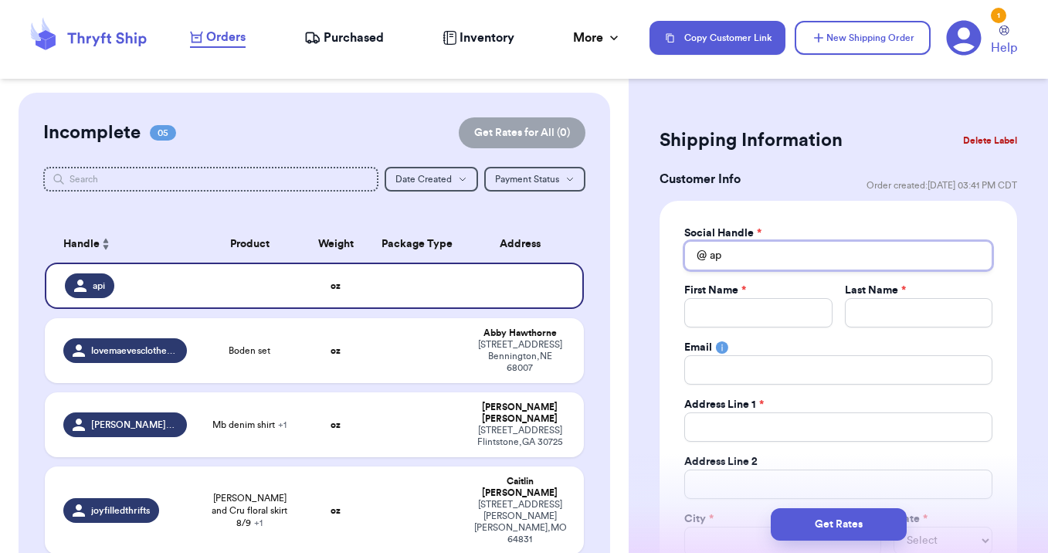
type input "a"
type input "p"
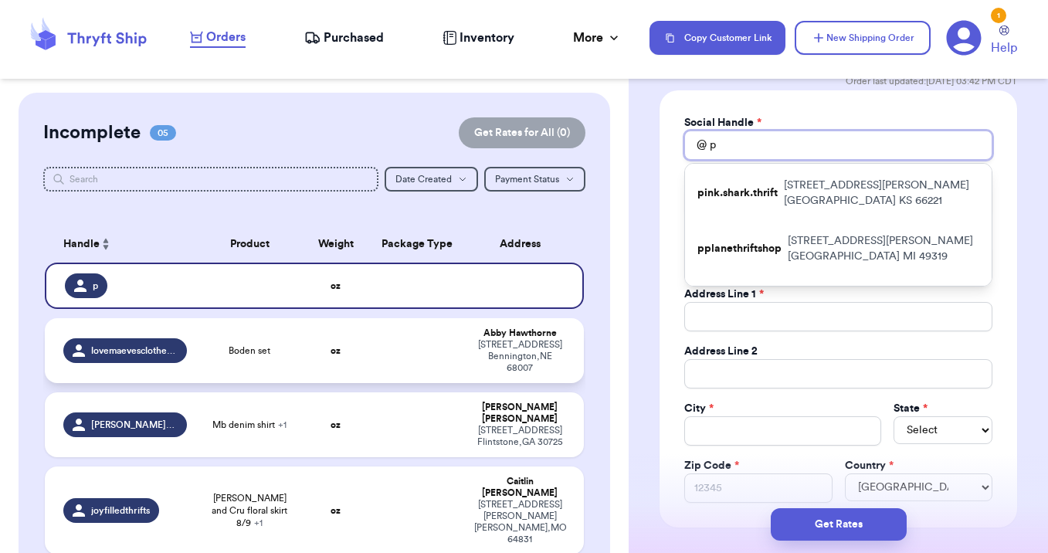
scroll to position [107, 0]
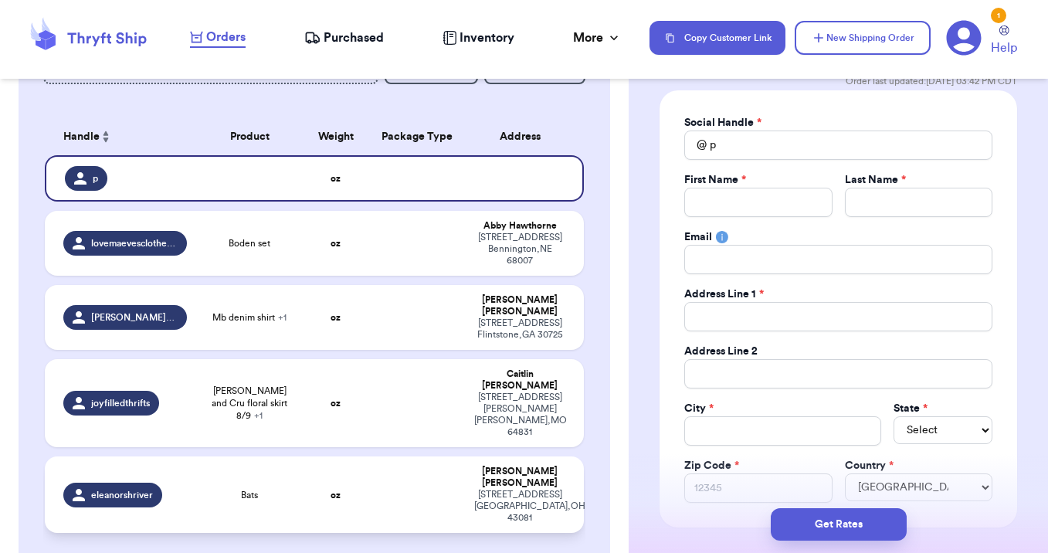
click at [436, 457] on td at bounding box center [416, 495] width 97 height 76
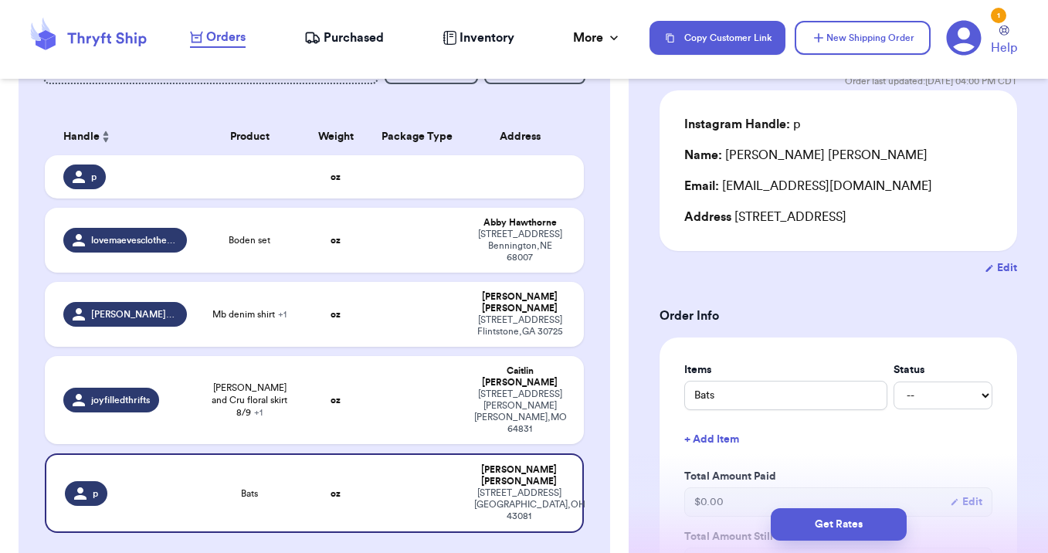
scroll to position [0, 0]
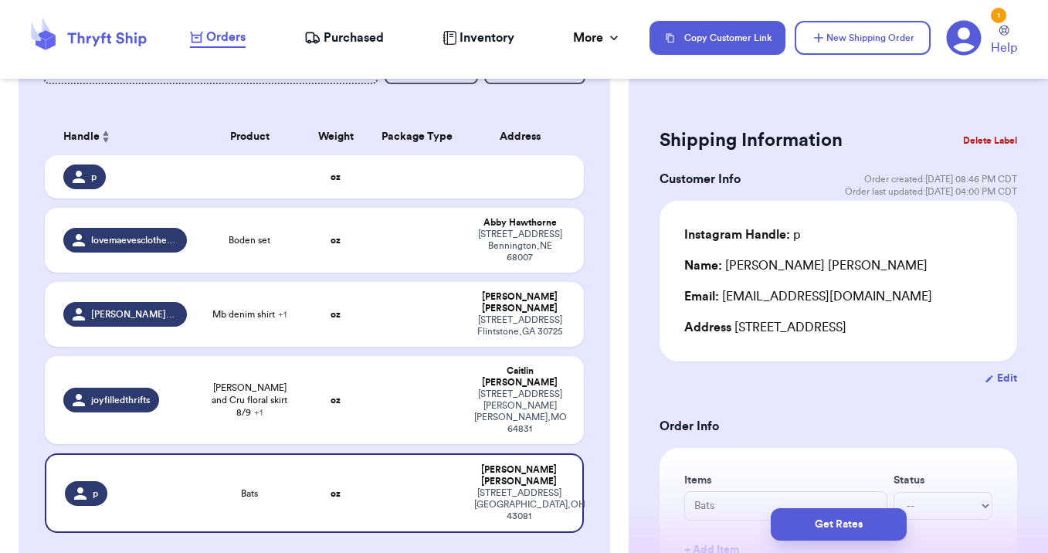
click at [969, 138] on button "Delete Label" at bounding box center [990, 141] width 66 height 34
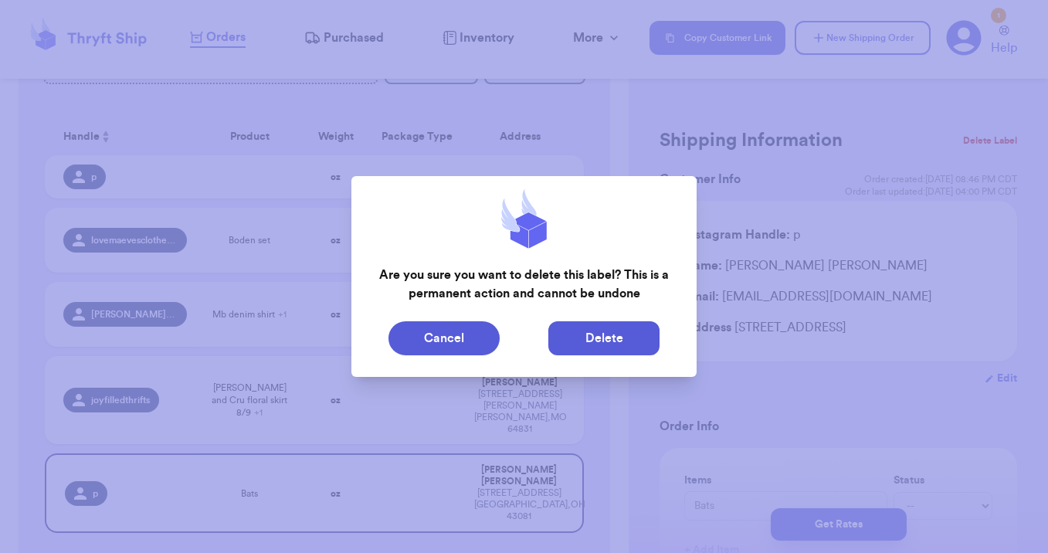
click at [619, 343] on button "Delete" at bounding box center [603, 338] width 111 height 34
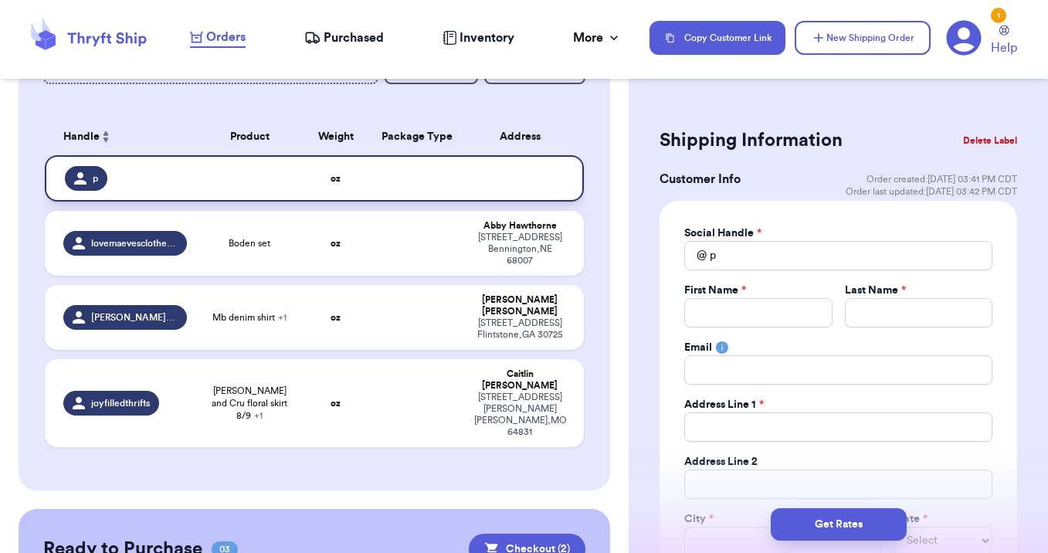
click at [447, 188] on td at bounding box center [416, 178] width 97 height 46
click at [737, 253] on input "p" at bounding box center [838, 255] width 308 height 29
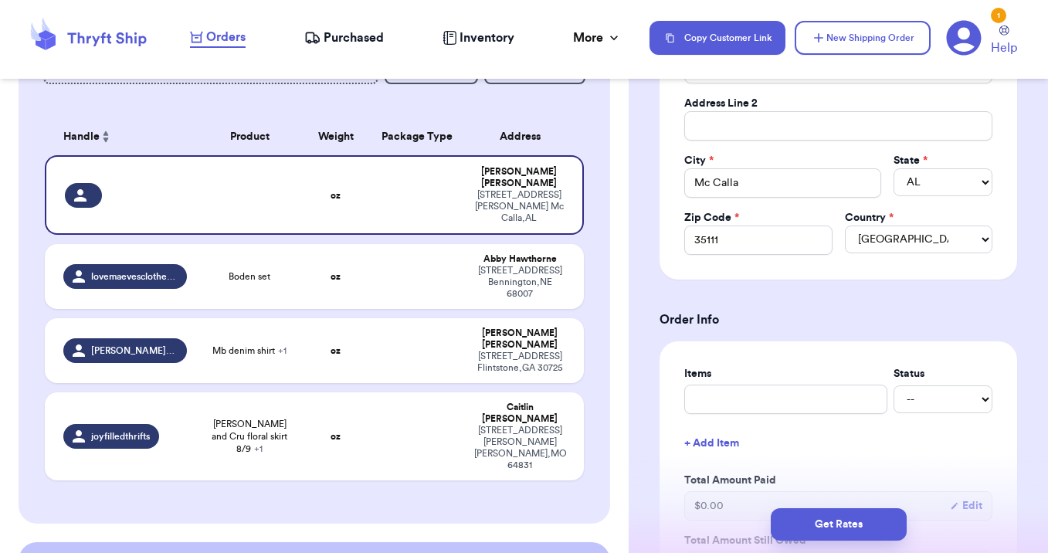
scroll to position [474, 0]
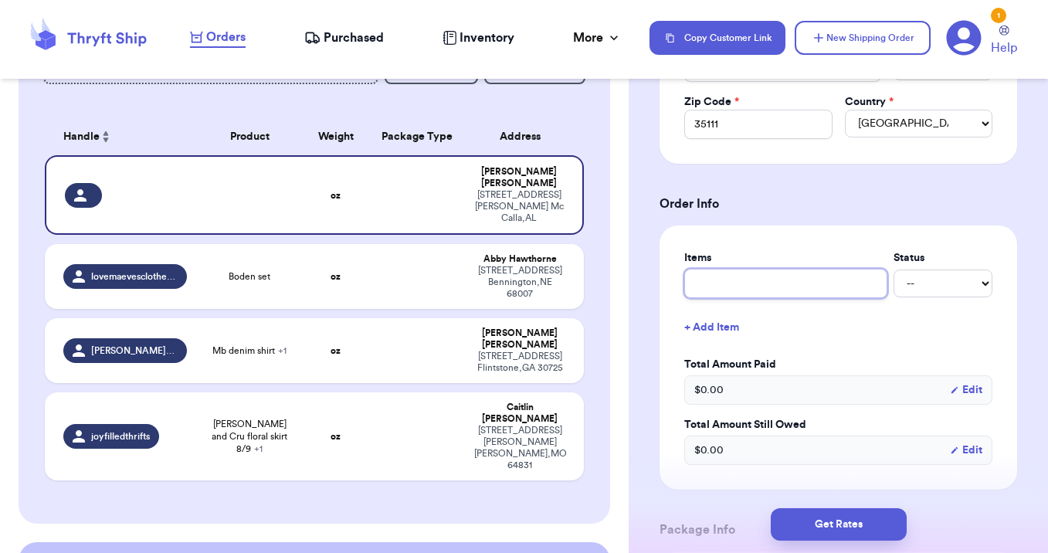
drag, startPoint x: 701, startPoint y: 281, endPoint x: 701, endPoint y: 271, distance: 10.0
click at [701, 281] on input "text" at bounding box center [785, 283] width 203 height 29
click at [942, 331] on button "+ Add Item" at bounding box center [838, 328] width 321 height 34
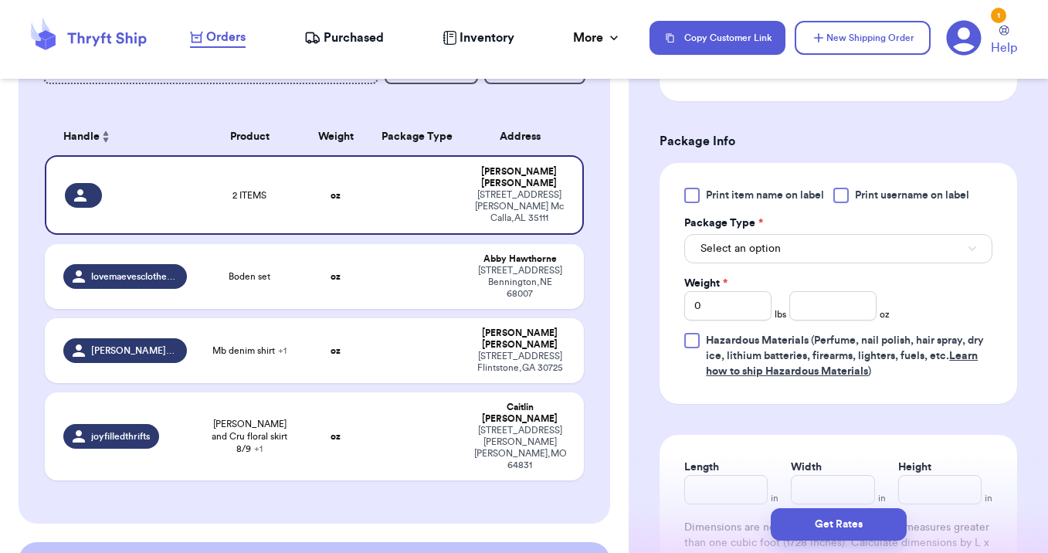
scroll to position [1020, 0]
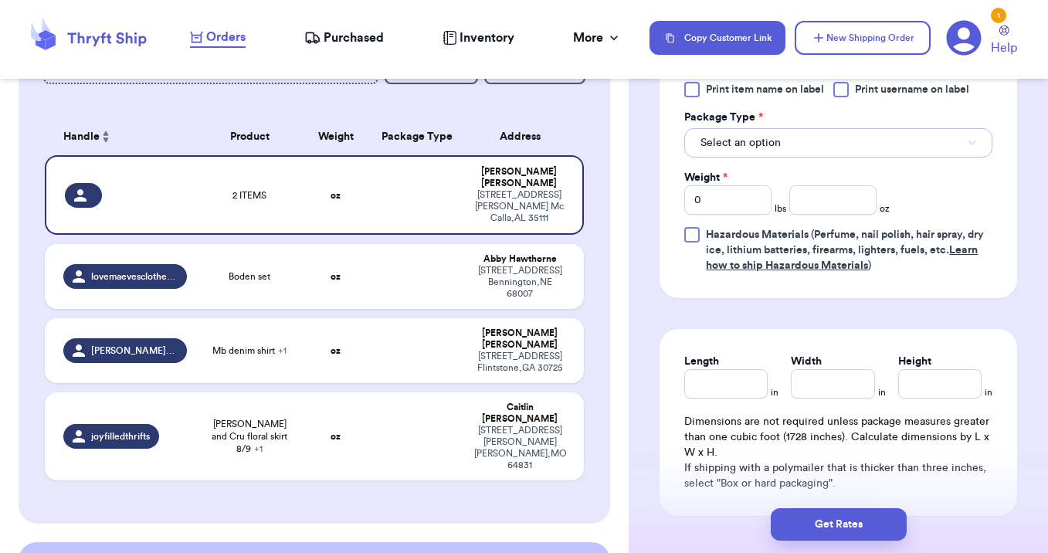
click at [862, 145] on button "Select an option" at bounding box center [838, 142] width 308 height 29
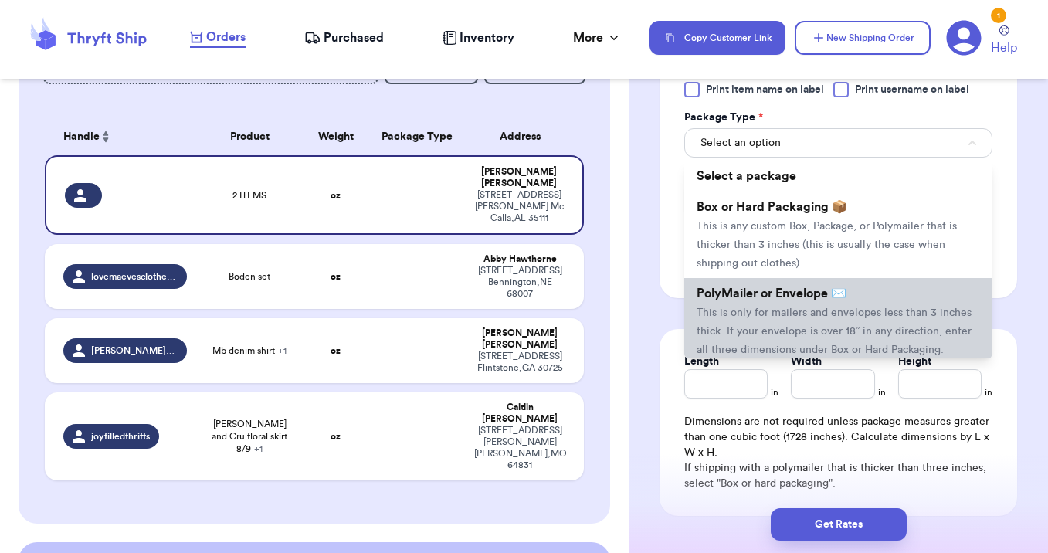
click at [836, 297] on span "PolyMailer or Envelope ✉️" at bounding box center [772, 293] width 150 height 12
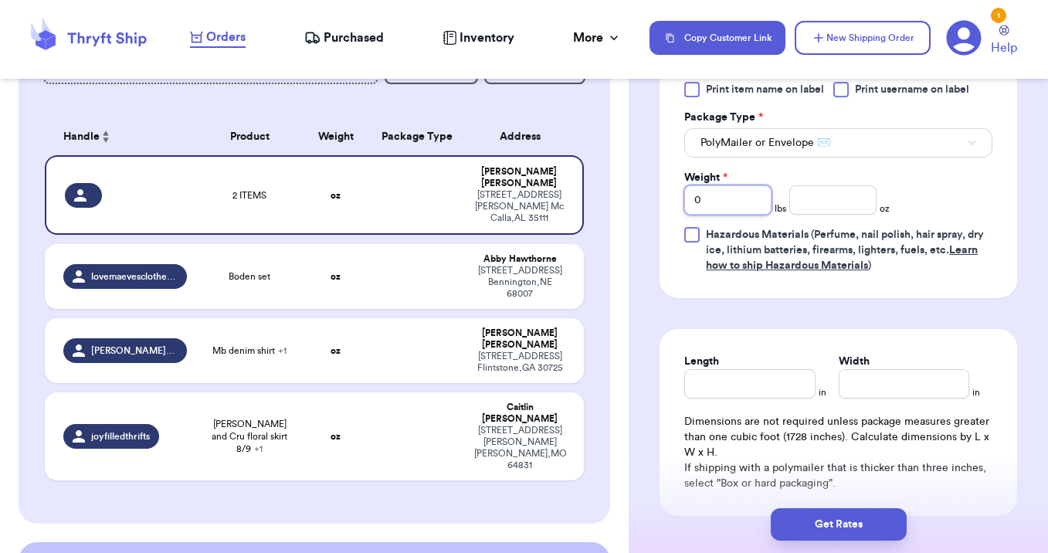
click at [742, 205] on input "0" at bounding box center [727, 199] width 87 height 29
click at [740, 202] on input "Weight *" at bounding box center [727, 199] width 87 height 29
click at [708, 379] on input "Length" at bounding box center [749, 383] width 131 height 29
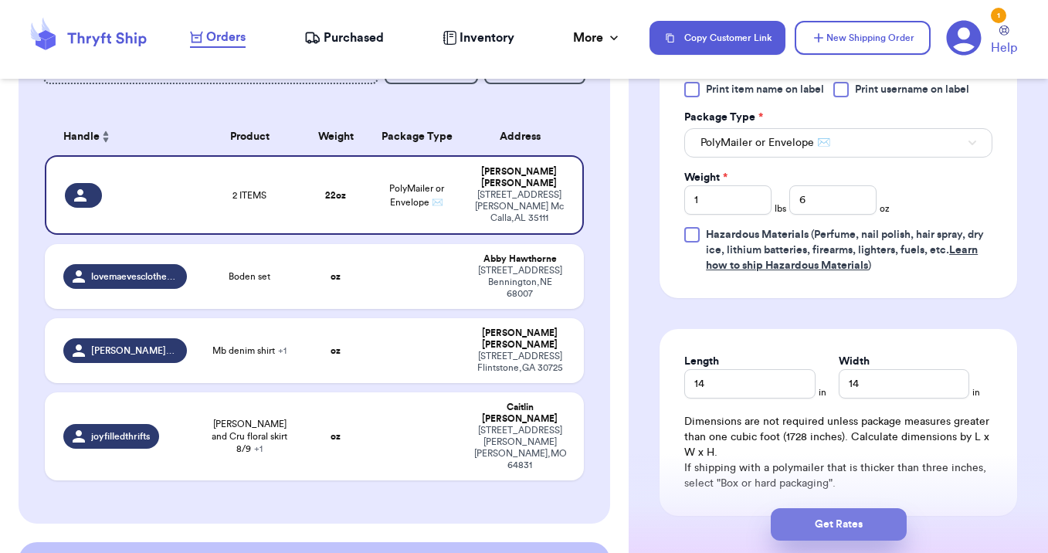
click at [813, 523] on button "Get Rates" at bounding box center [839, 524] width 136 height 32
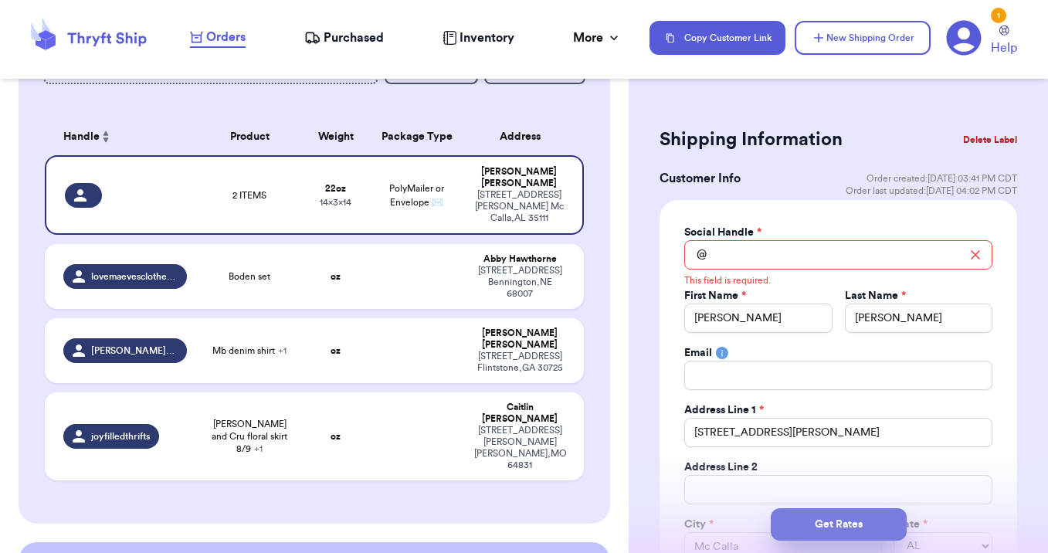
scroll to position [0, 0]
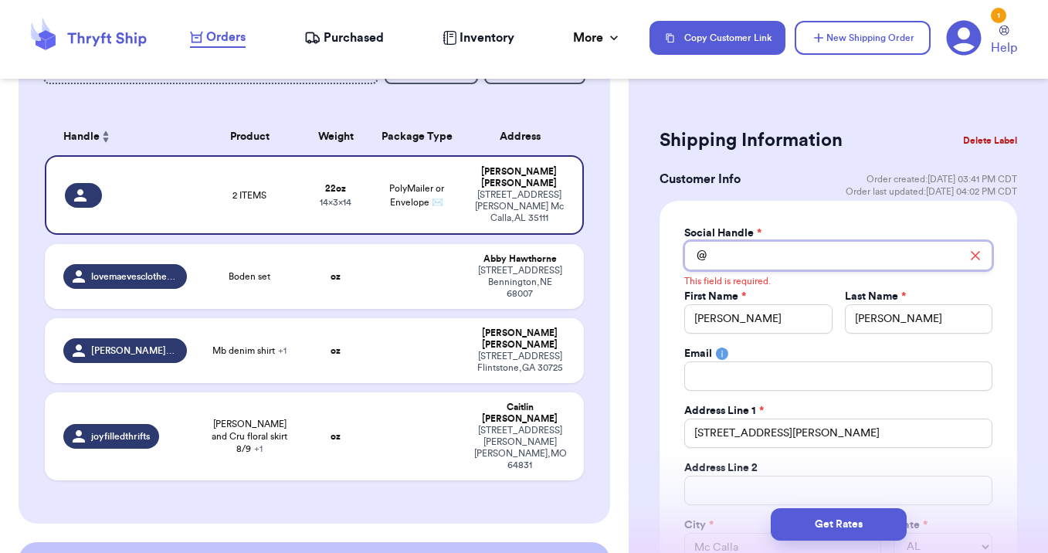
click at [753, 260] on input "Total Amount Paid" at bounding box center [838, 255] width 308 height 29
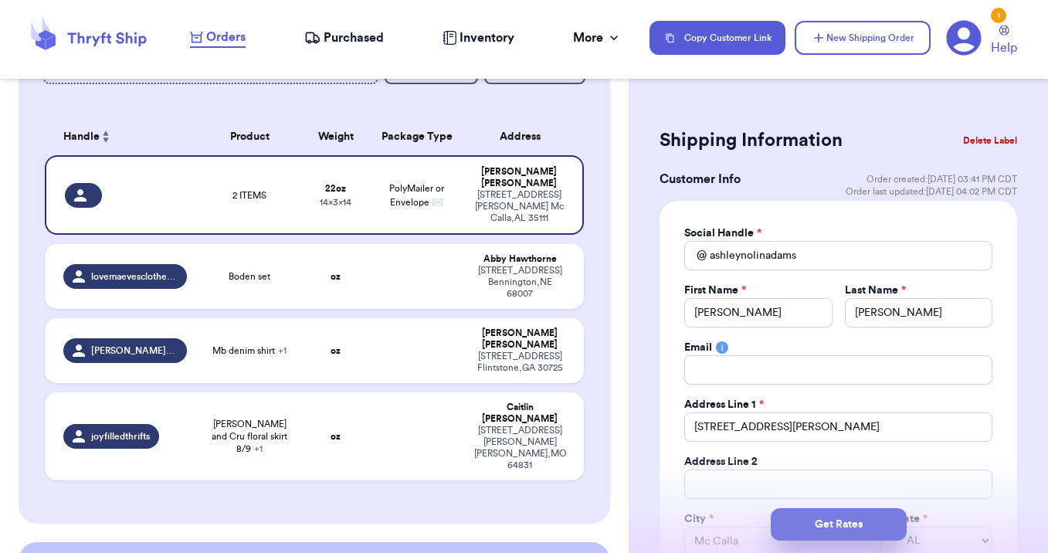
click at [866, 525] on button "Get Rates" at bounding box center [839, 524] width 136 height 32
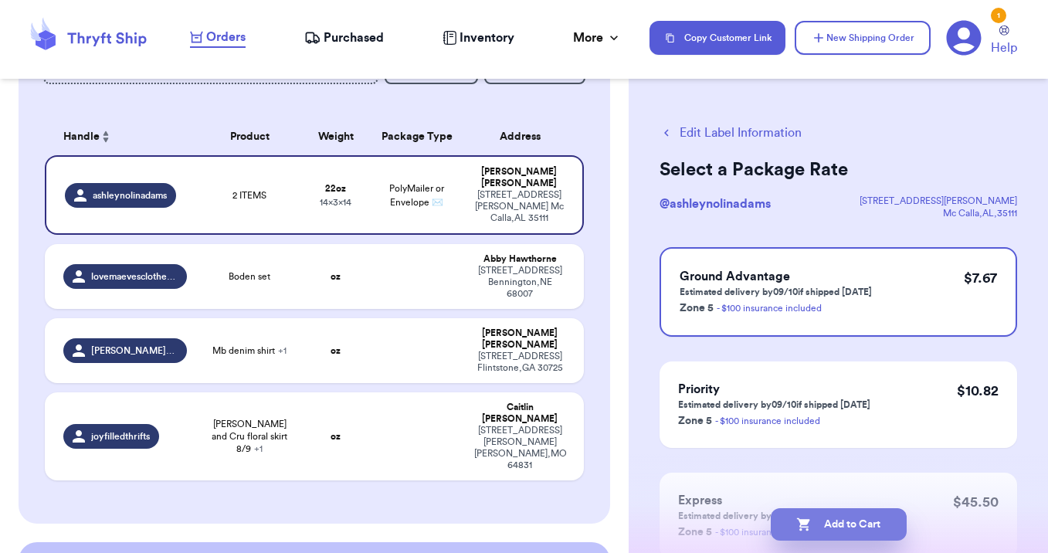
click at [851, 525] on button "Add to Cart" at bounding box center [839, 524] width 136 height 32
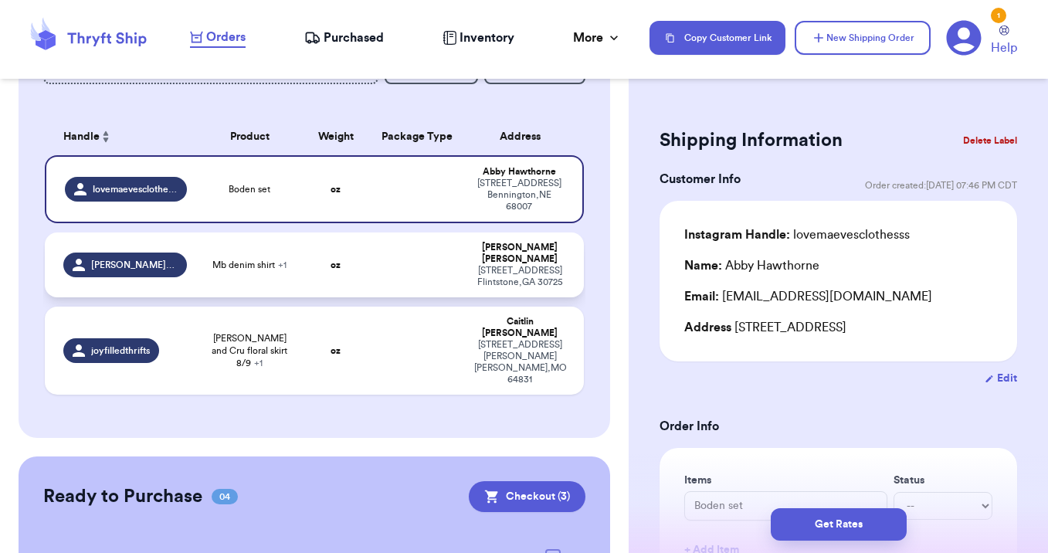
click at [415, 263] on td at bounding box center [416, 265] width 97 height 65
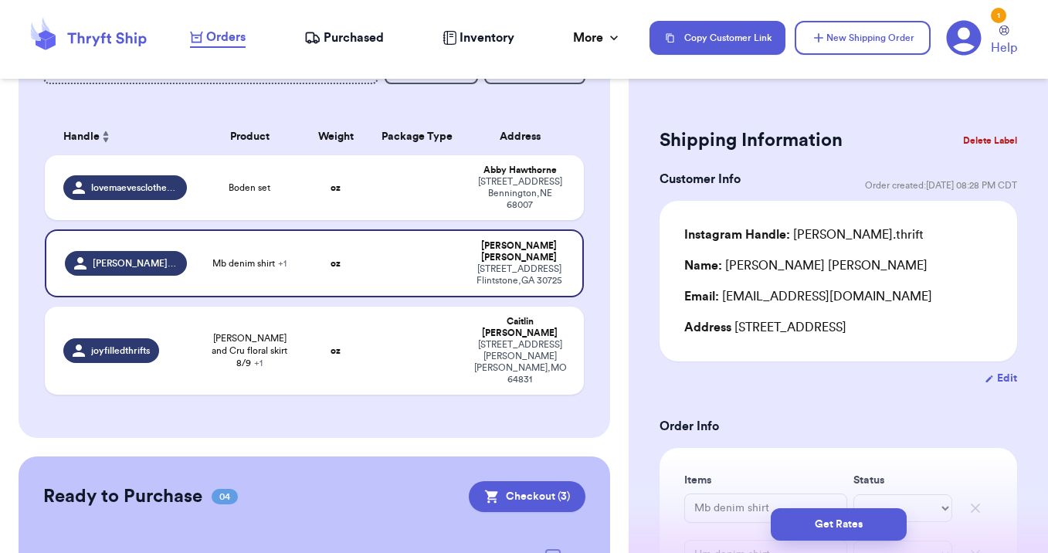
click at [806, 228] on div "Instagram Handle: [PERSON_NAME].thrift" at bounding box center [803, 235] width 239 height 19
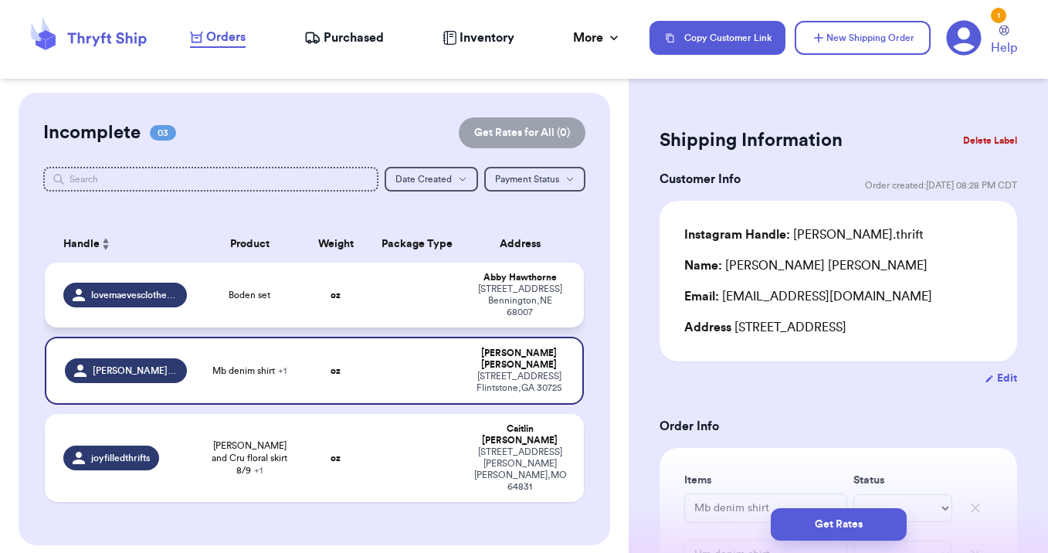
click at [194, 284] on td "lovemaevesclothesss" at bounding box center [120, 295] width 151 height 65
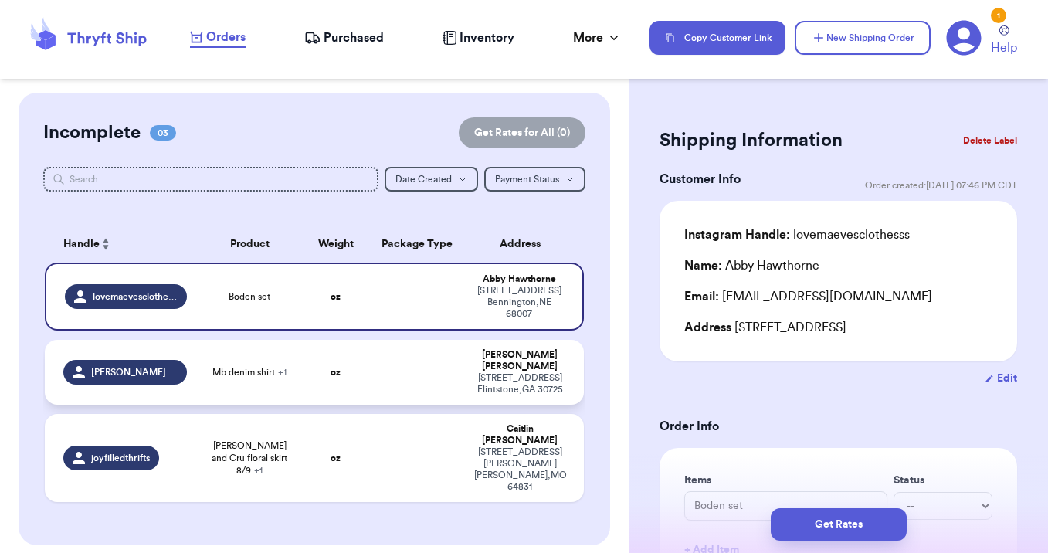
click at [273, 380] on td "Mb denim shirt + 1" at bounding box center [249, 372] width 107 height 65
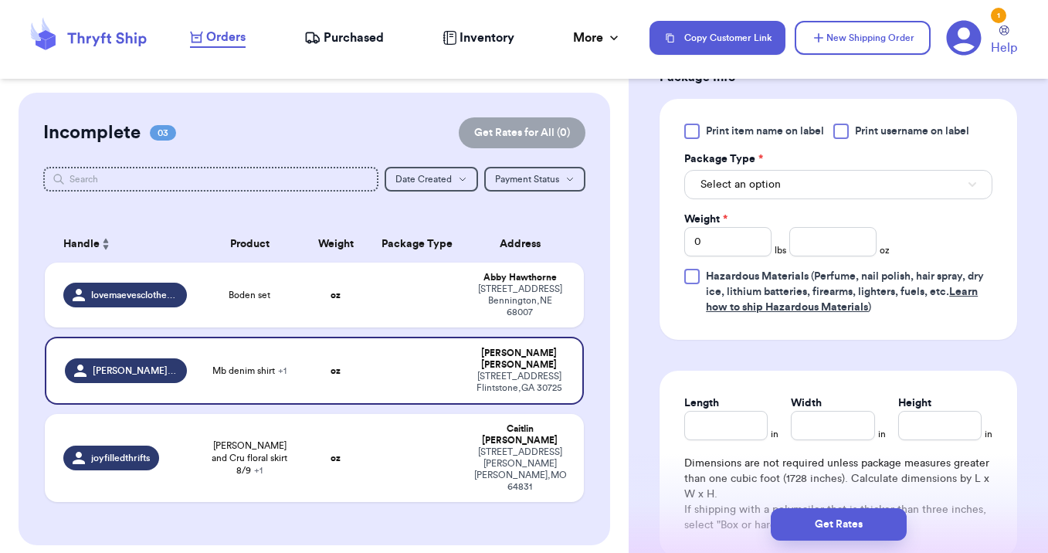
scroll to position [746, 0]
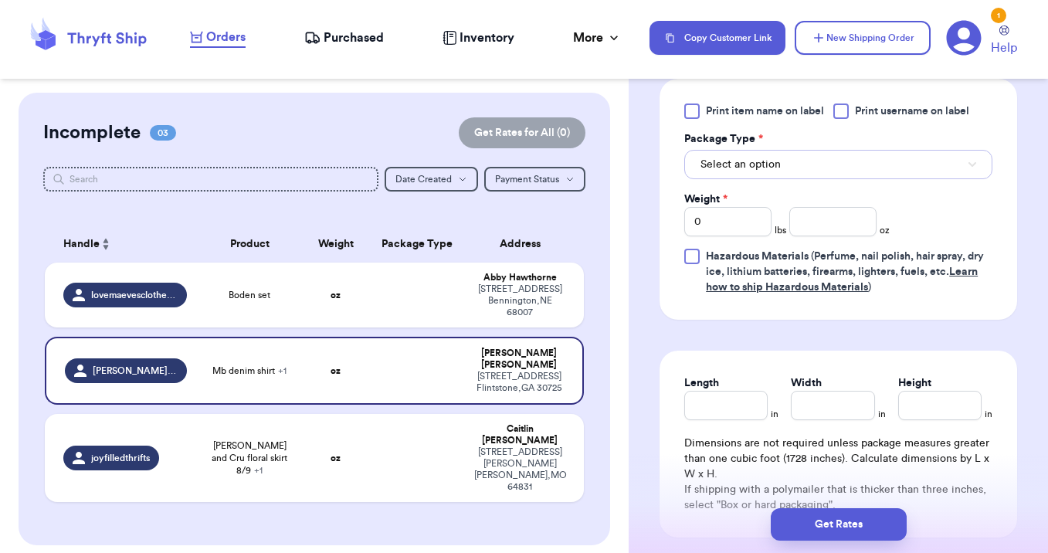
click at [766, 159] on span "Select an option" at bounding box center [741, 164] width 80 height 15
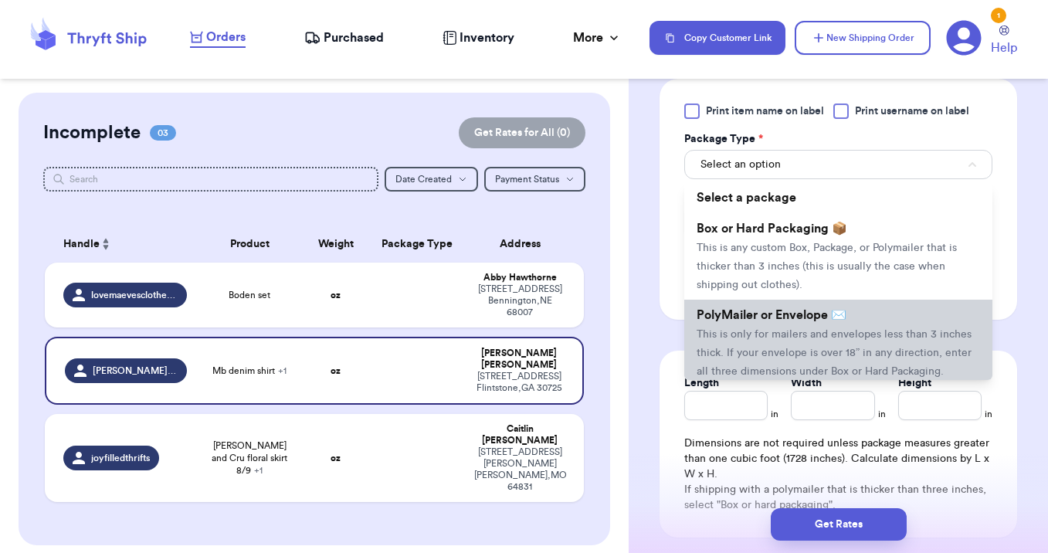
click at [741, 343] on li "PolyMailer or Envelope ✉️ This is only for mailers and envelopes less than 3 in…" at bounding box center [838, 343] width 308 height 87
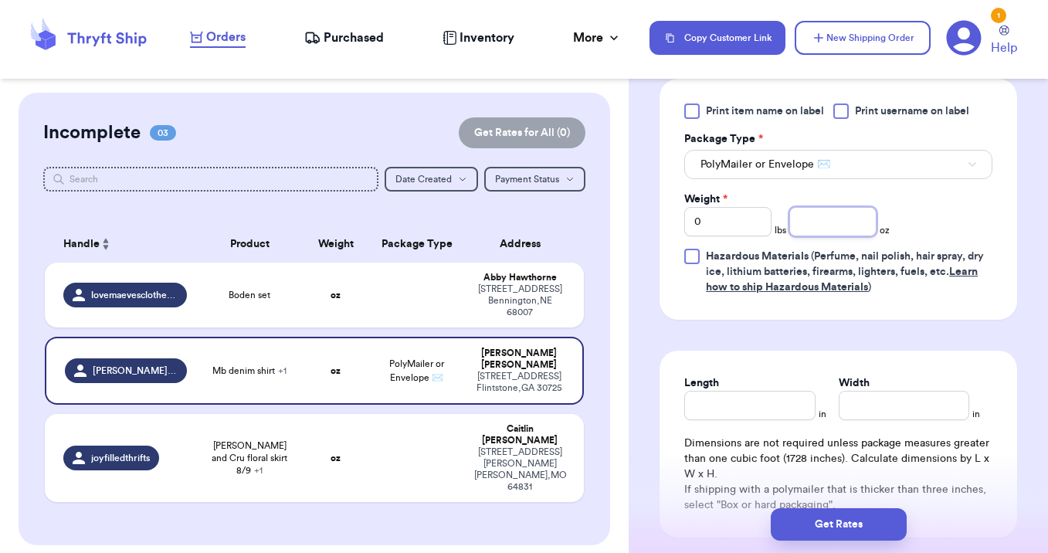
click at [824, 209] on input "number" at bounding box center [832, 221] width 87 height 29
click at [837, 521] on button "Get Rates" at bounding box center [839, 524] width 136 height 32
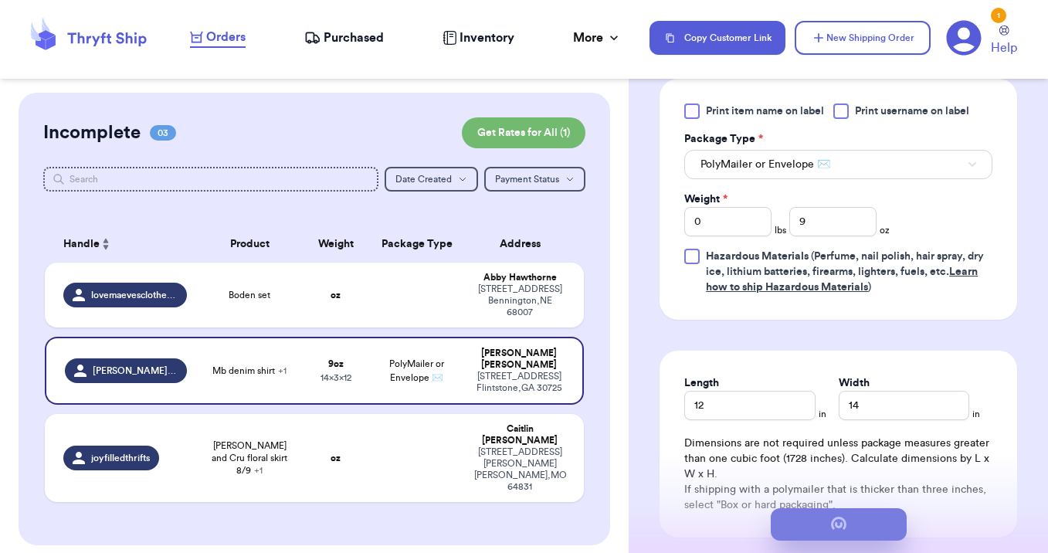
scroll to position [0, 0]
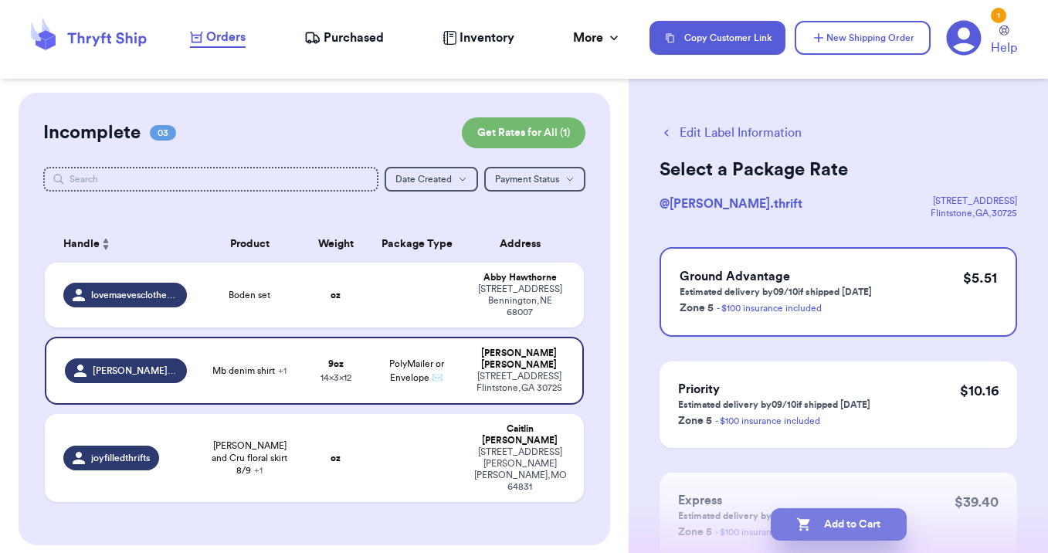
click at [839, 516] on button "Add to Cart" at bounding box center [839, 524] width 136 height 32
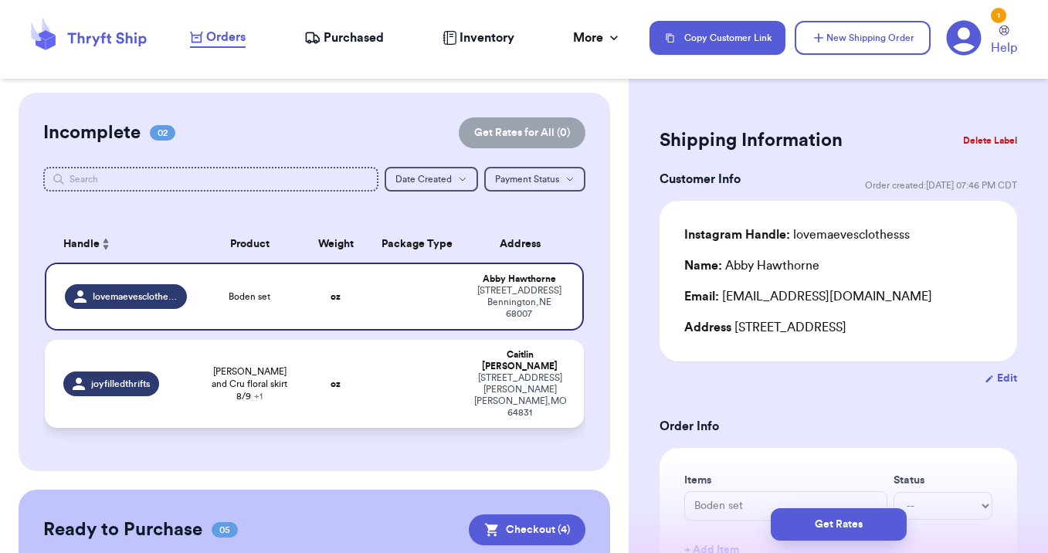
click at [315, 379] on td "oz" at bounding box center [336, 384] width 65 height 88
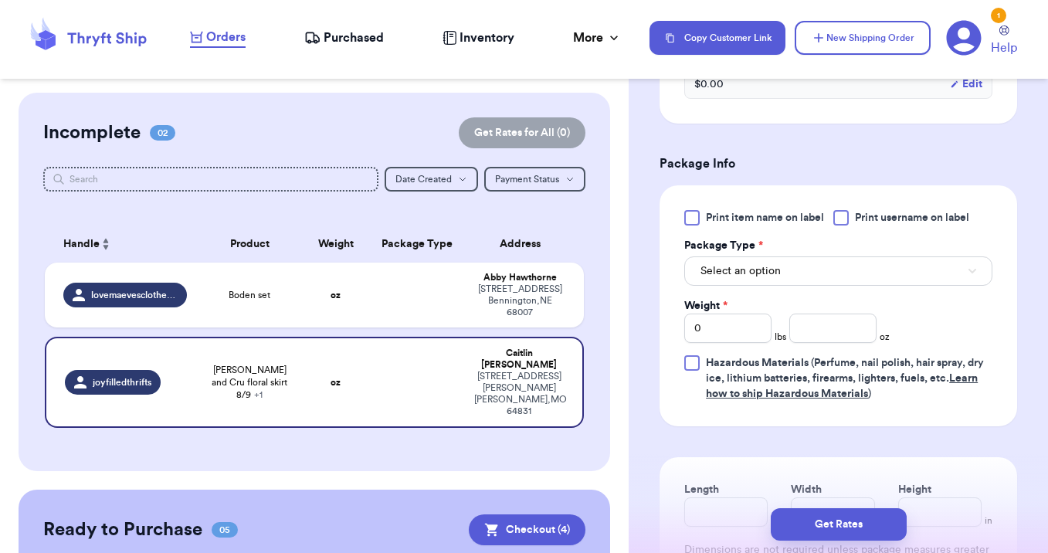
scroll to position [658, 0]
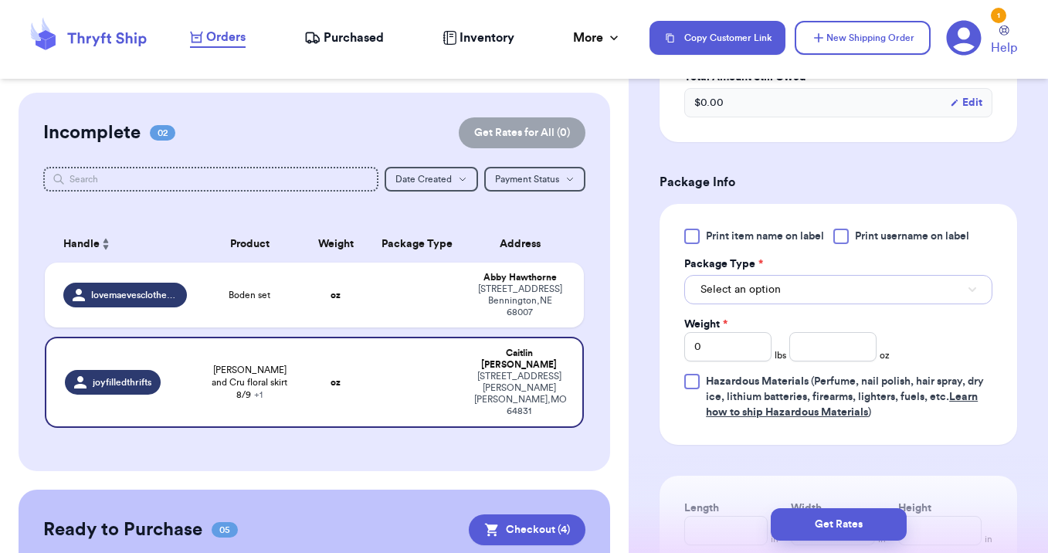
click at [795, 275] on button "Select an option" at bounding box center [838, 289] width 308 height 29
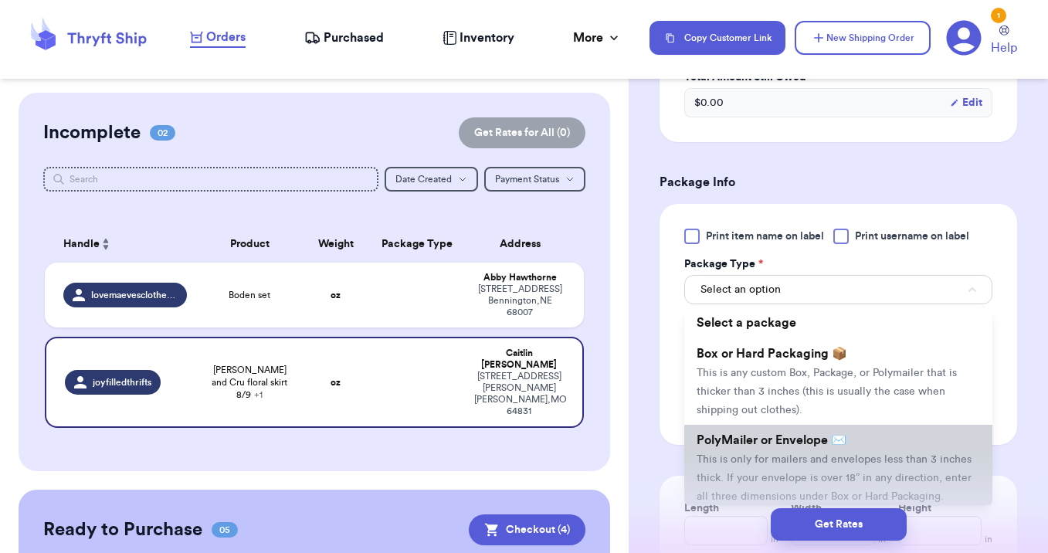
click at [790, 434] on span "PolyMailer or Envelope ✉️" at bounding box center [772, 440] width 150 height 12
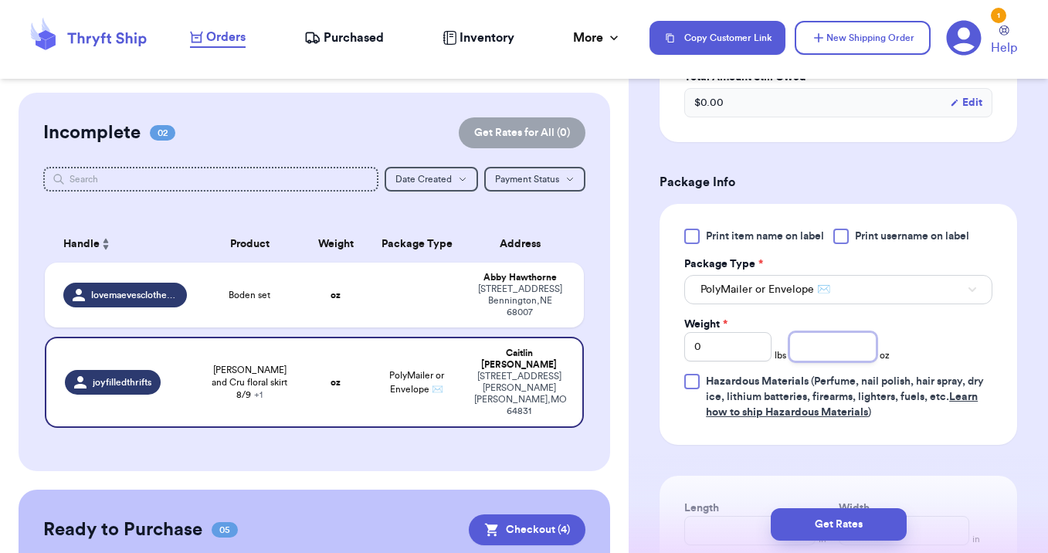
click at [820, 332] on input "number" at bounding box center [832, 346] width 87 height 29
click at [851, 522] on button "Get Rates" at bounding box center [839, 524] width 136 height 32
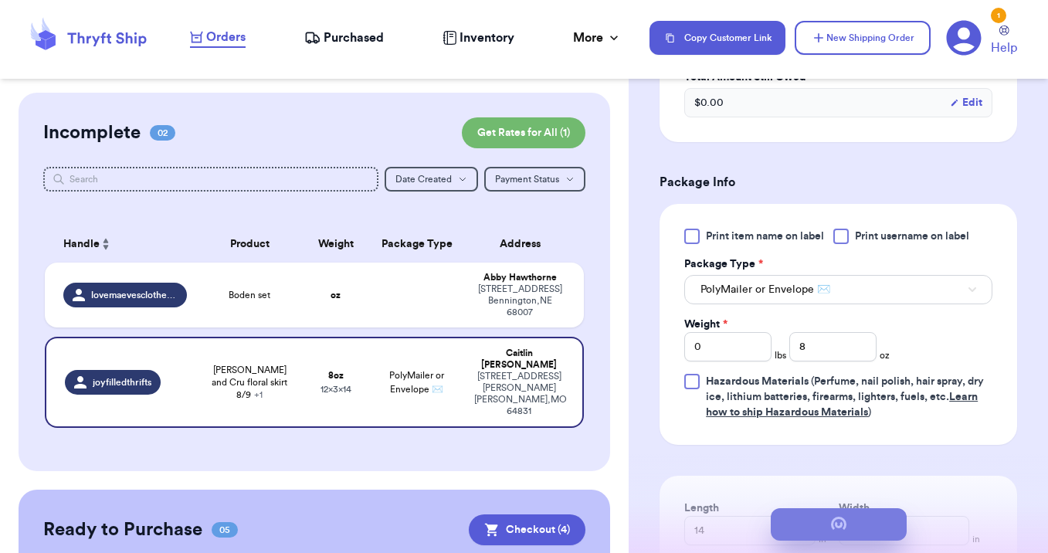
scroll to position [0, 0]
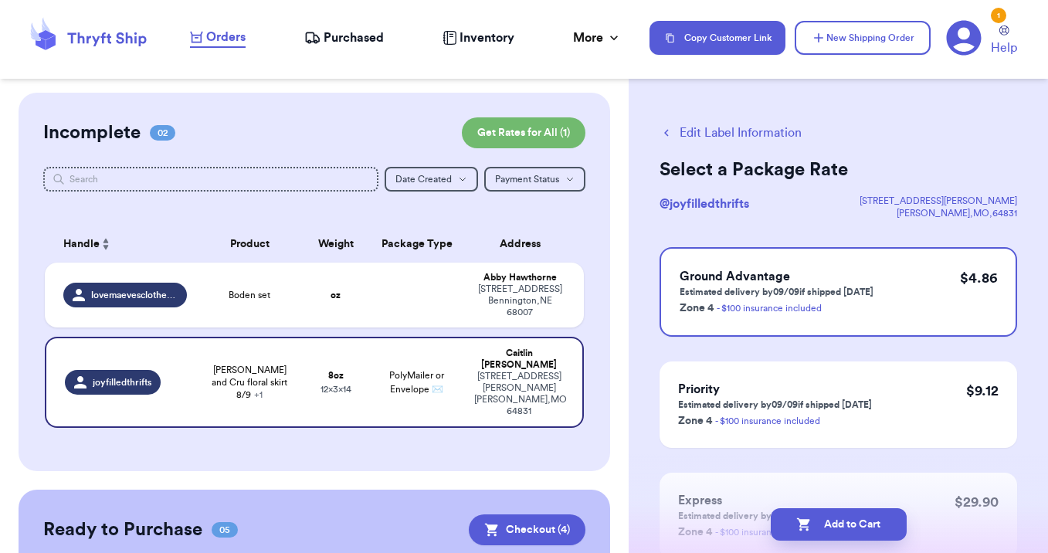
click at [850, 522] on button "Add to Cart" at bounding box center [839, 524] width 136 height 32
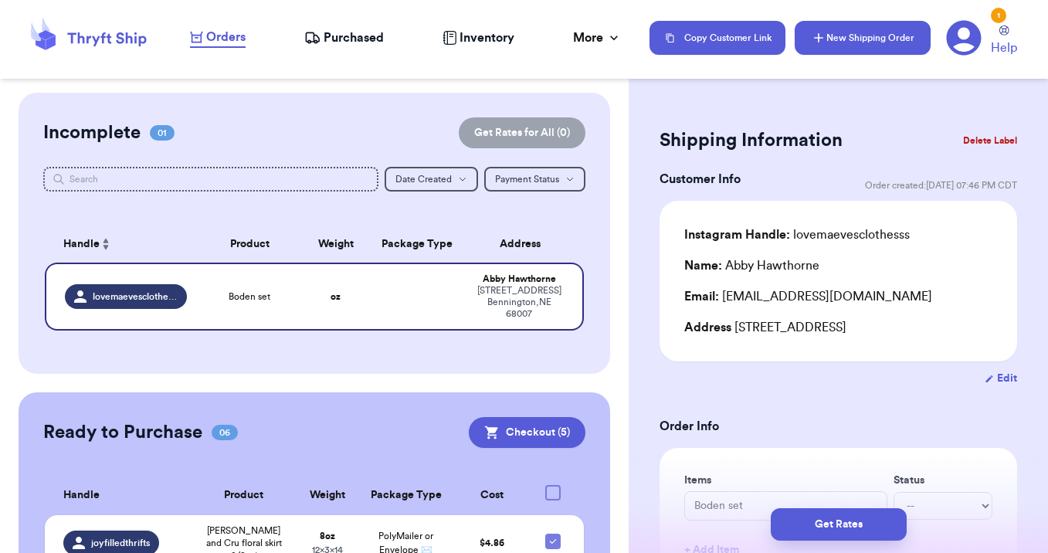
click at [832, 26] on button "New Shipping Order" at bounding box center [863, 38] width 136 height 34
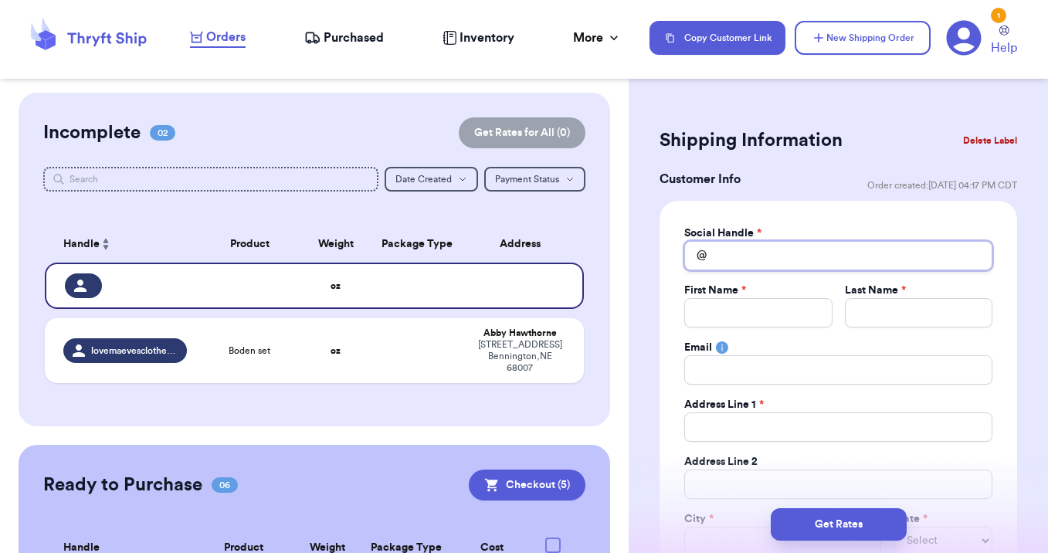
click at [738, 253] on input "Total Amount Paid" at bounding box center [838, 255] width 308 height 29
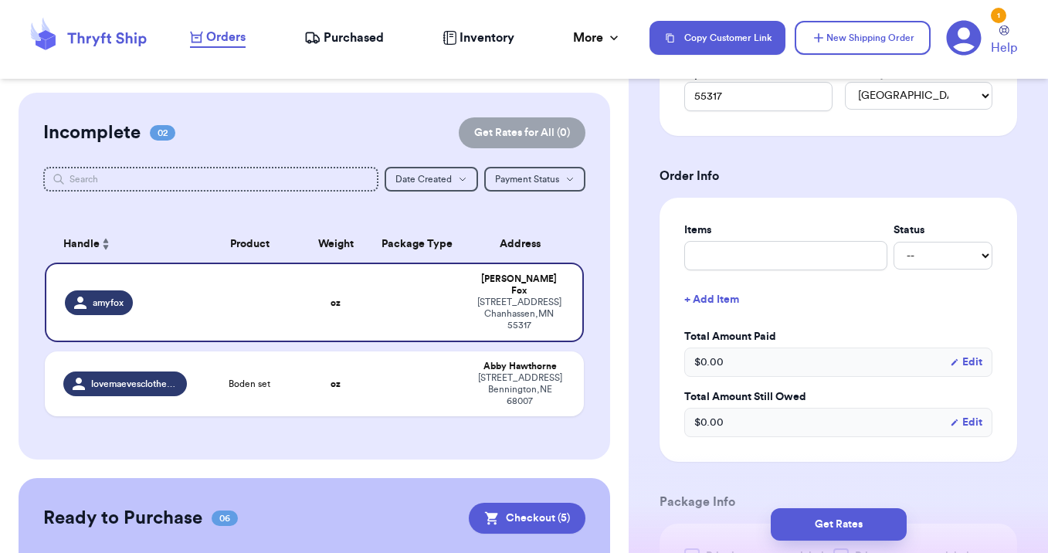
scroll to position [609, 0]
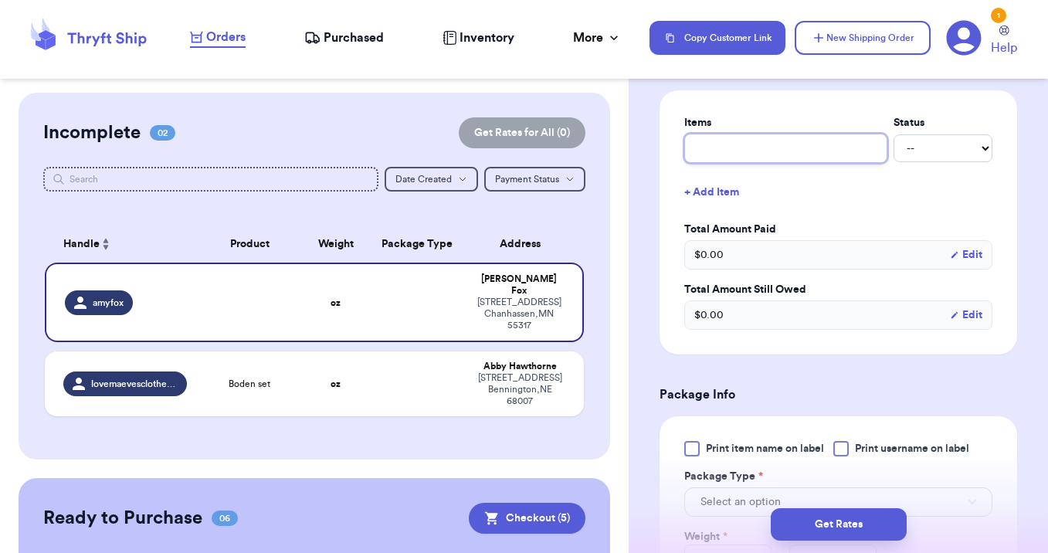
click at [708, 155] on input "text" at bounding box center [785, 148] width 203 height 29
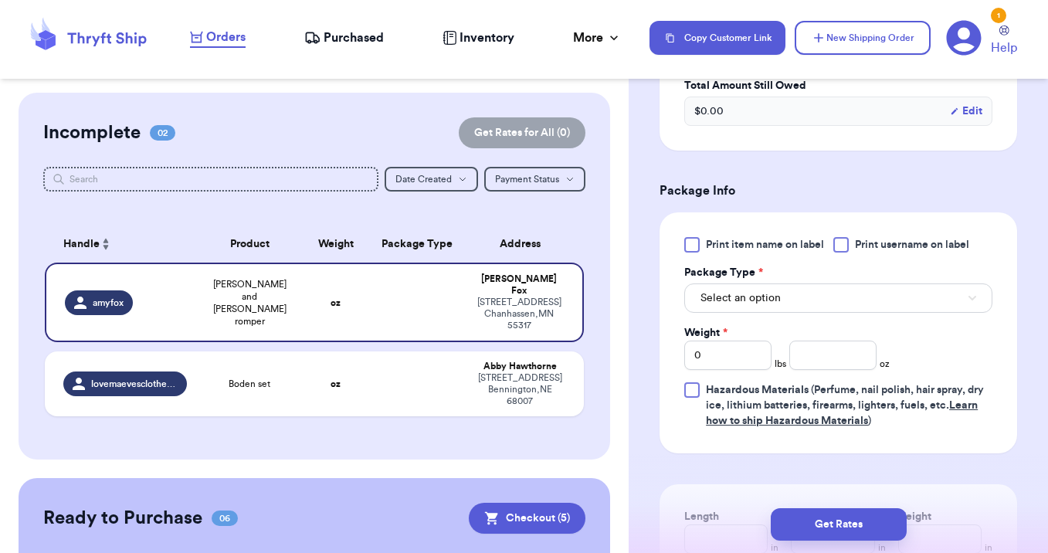
scroll to position [854, 0]
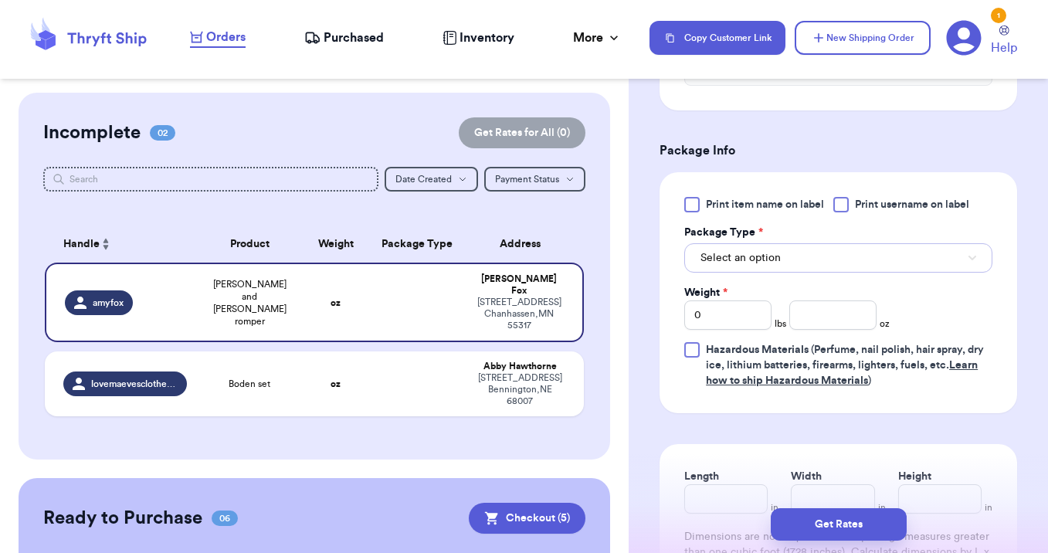
click at [791, 256] on button "Select an option" at bounding box center [838, 257] width 308 height 29
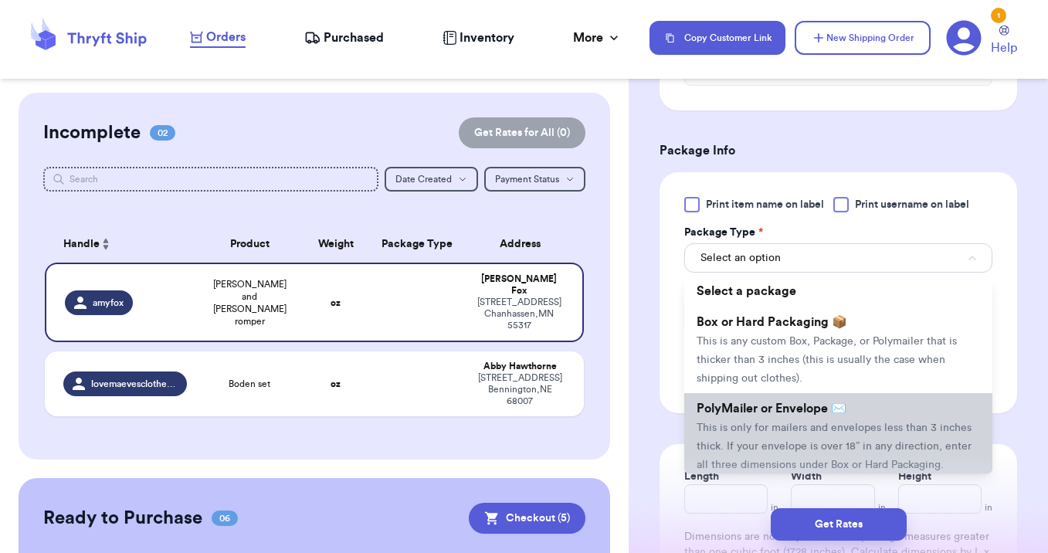
click at [763, 427] on span "This is only for mailers and envelopes less than 3 inches thick. If your envelo…" at bounding box center [834, 447] width 275 height 48
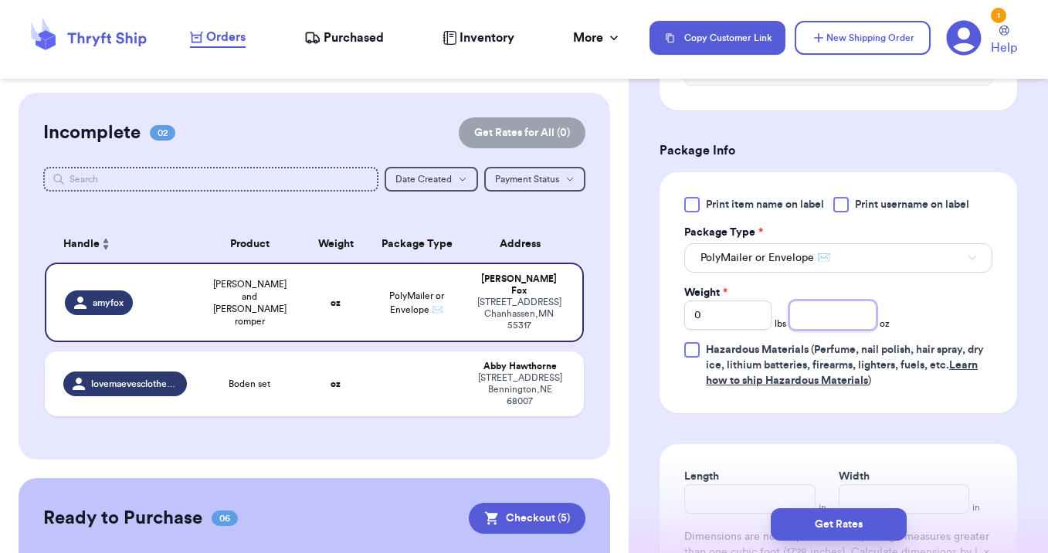
click at [836, 322] on input "number" at bounding box center [832, 314] width 87 height 29
click at [847, 519] on button "Get Rates" at bounding box center [839, 524] width 136 height 32
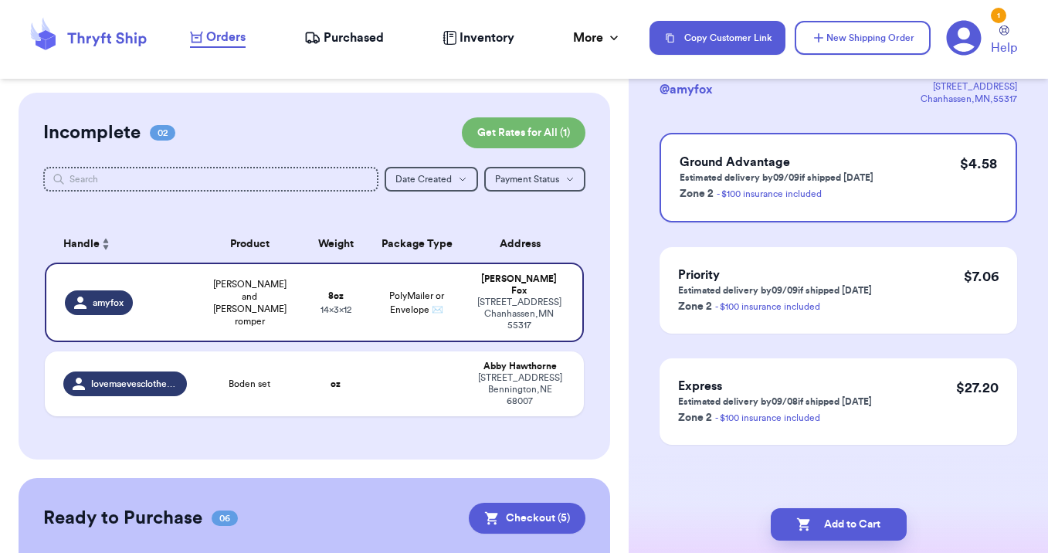
scroll to position [0, 0]
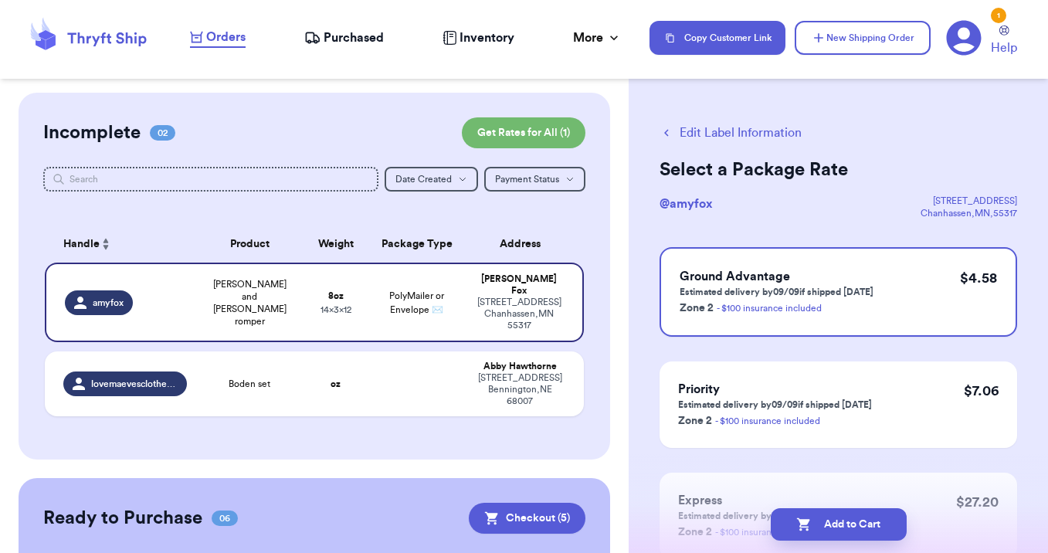
click at [847, 519] on button "Add to Cart" at bounding box center [839, 524] width 136 height 32
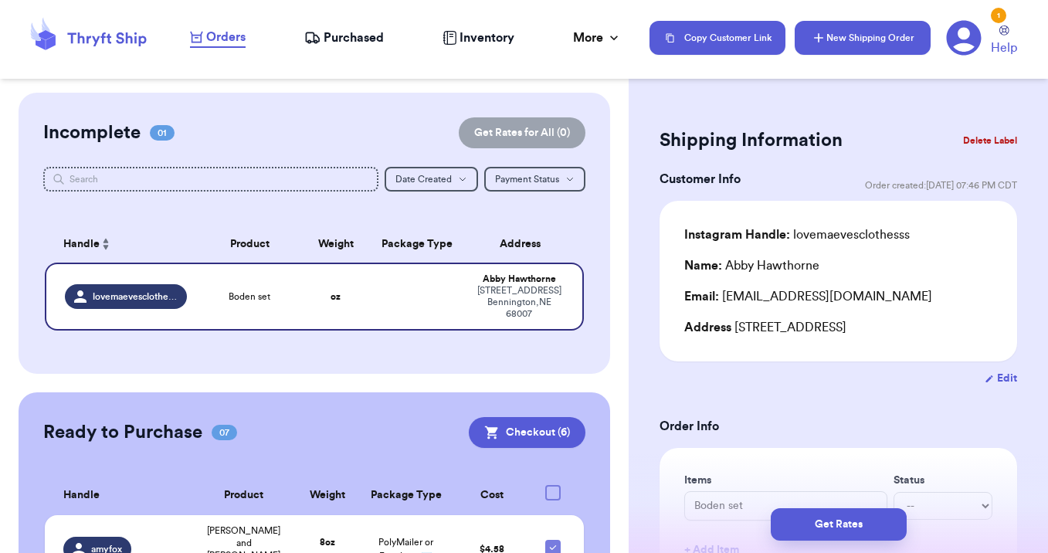
click at [876, 49] on button "New Shipping Order" at bounding box center [863, 38] width 136 height 34
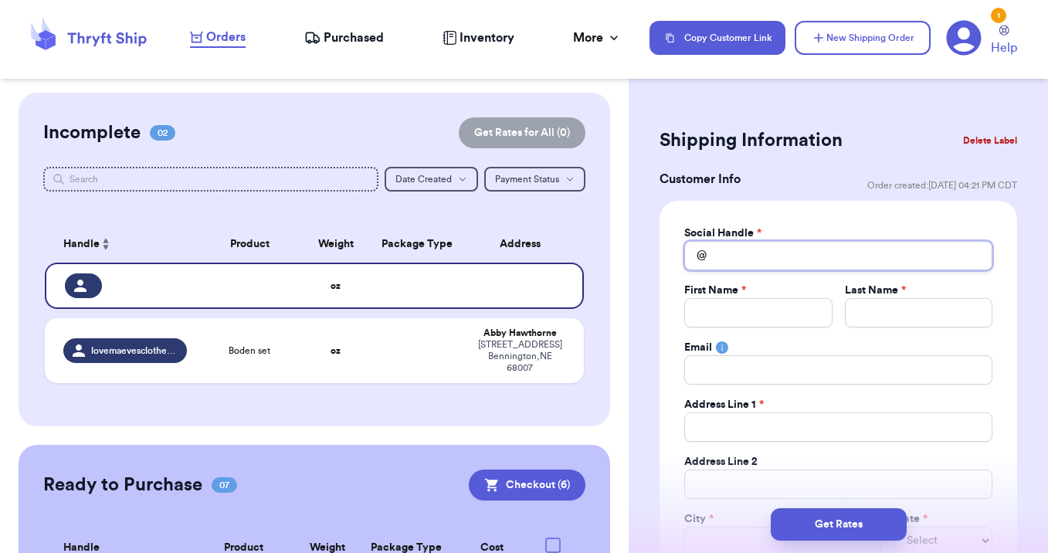
click at [746, 260] on input "Total Amount Paid" at bounding box center [838, 255] width 308 height 29
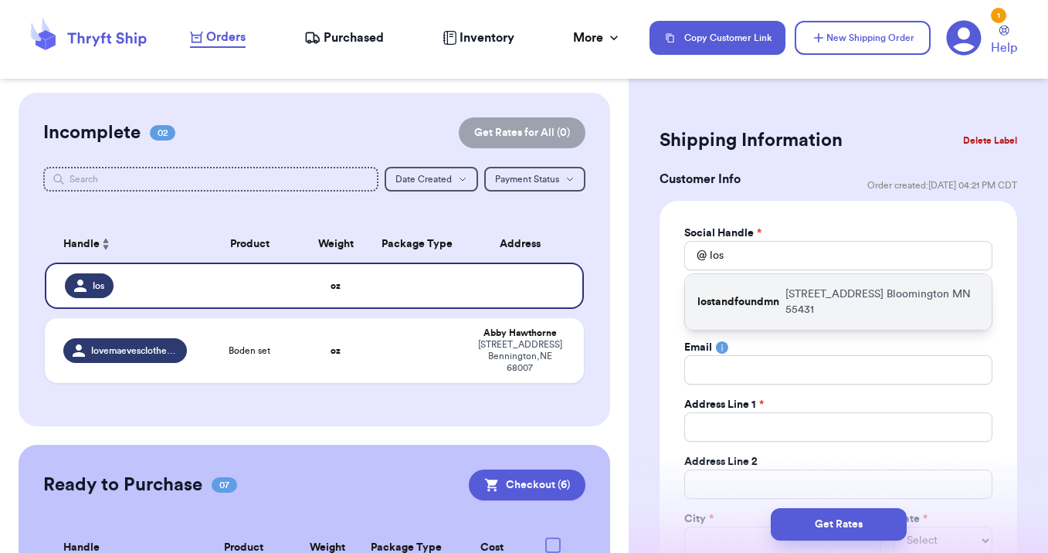
click at [759, 299] on p "lostandfoundmn" at bounding box center [739, 301] width 82 height 15
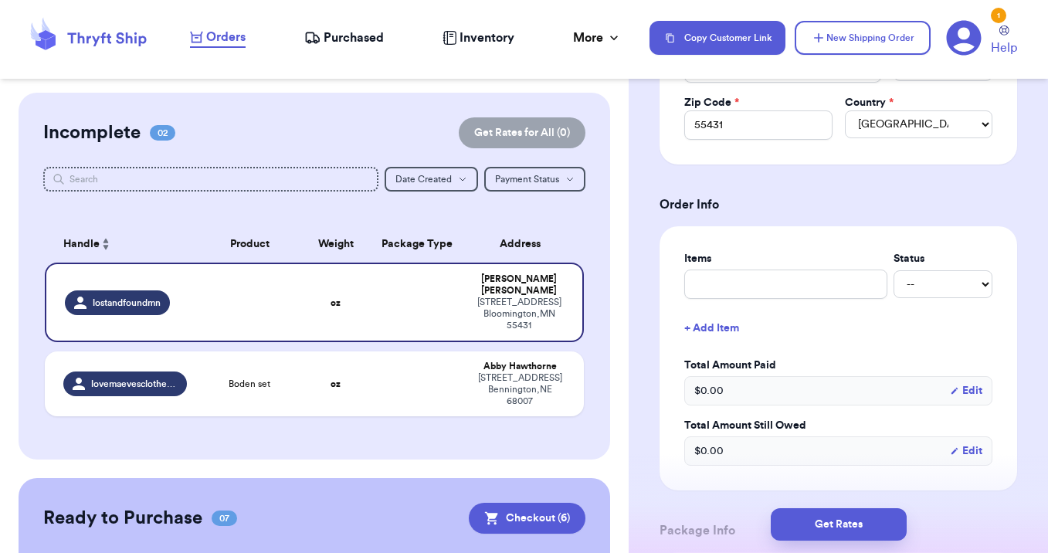
scroll to position [484, 0]
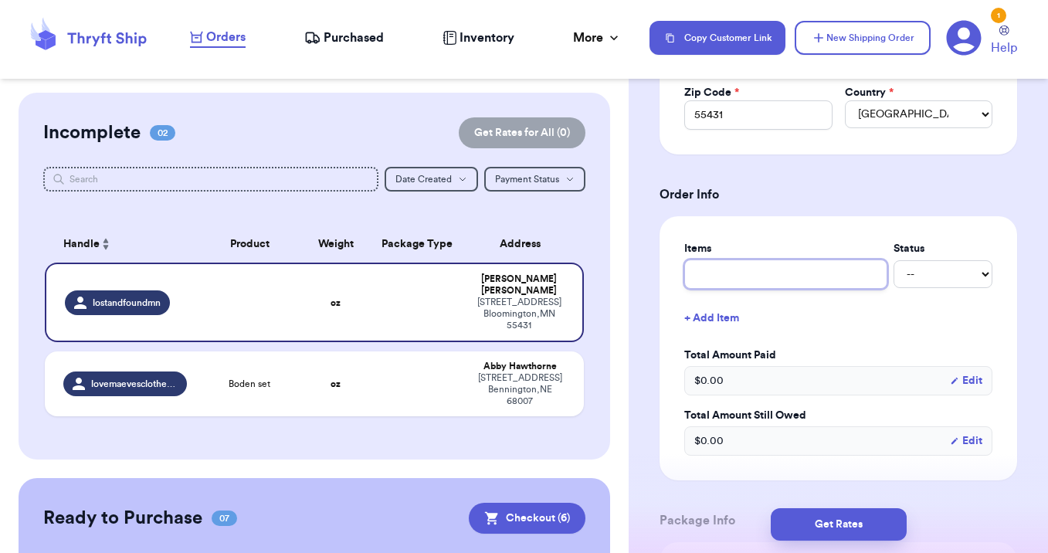
click at [715, 284] on input "text" at bounding box center [785, 274] width 203 height 29
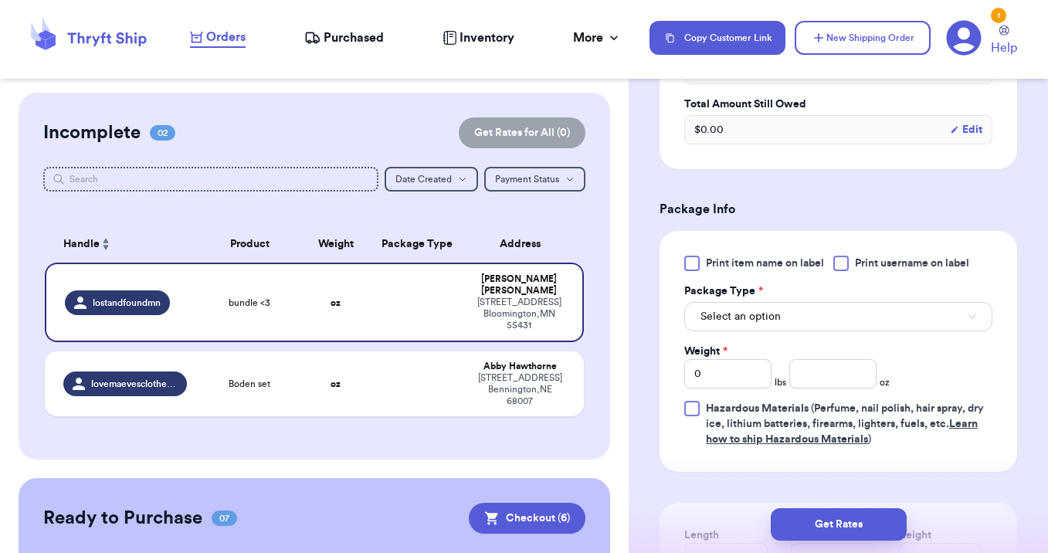
scroll to position [810, 0]
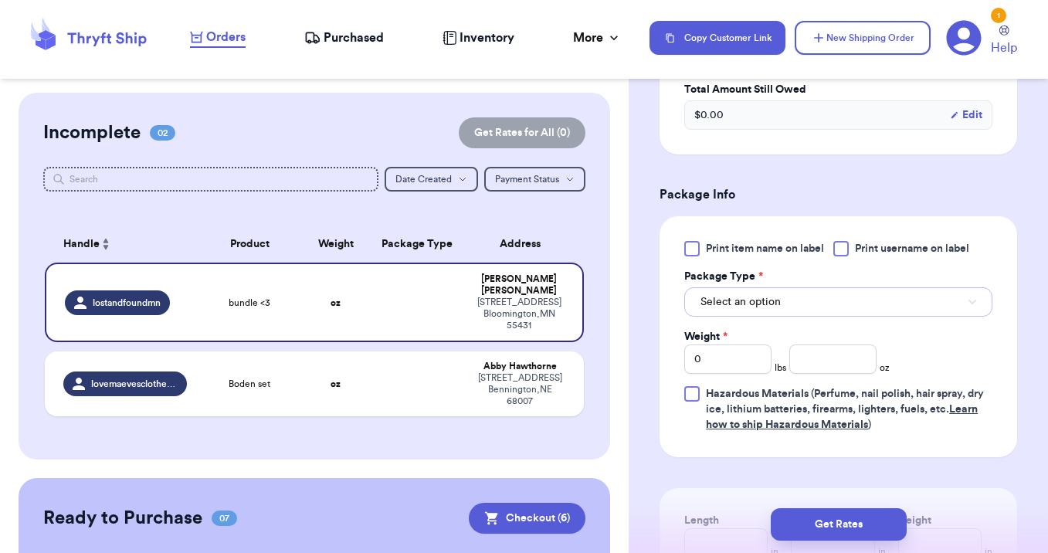
click at [725, 304] on span "Select an option" at bounding box center [741, 301] width 80 height 15
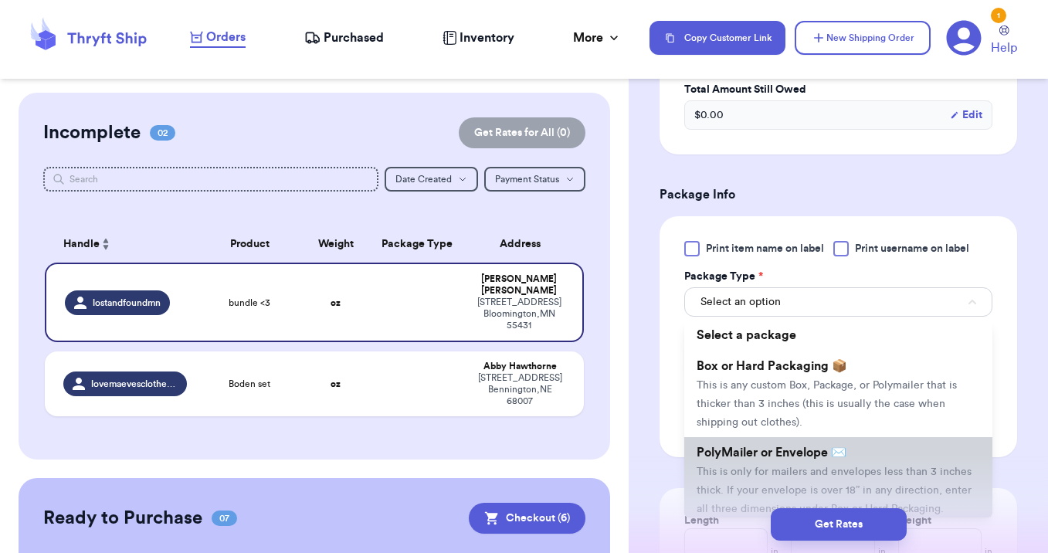
click at [734, 475] on span "This is only for mailers and envelopes less than 3 inches thick. If your envelo…" at bounding box center [834, 491] width 275 height 48
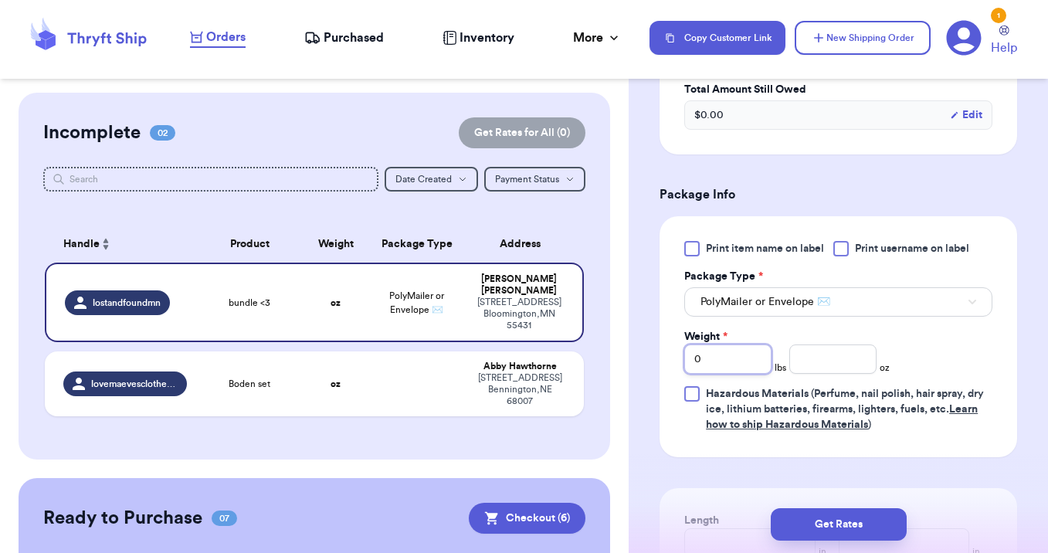
click at [726, 363] on input "0" at bounding box center [727, 359] width 87 height 29
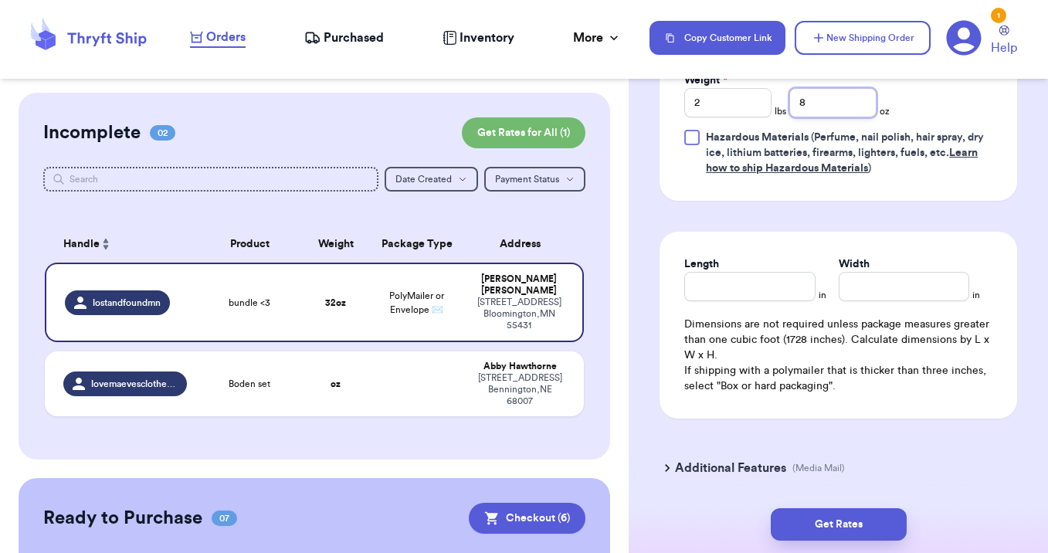
scroll to position [1085, 0]
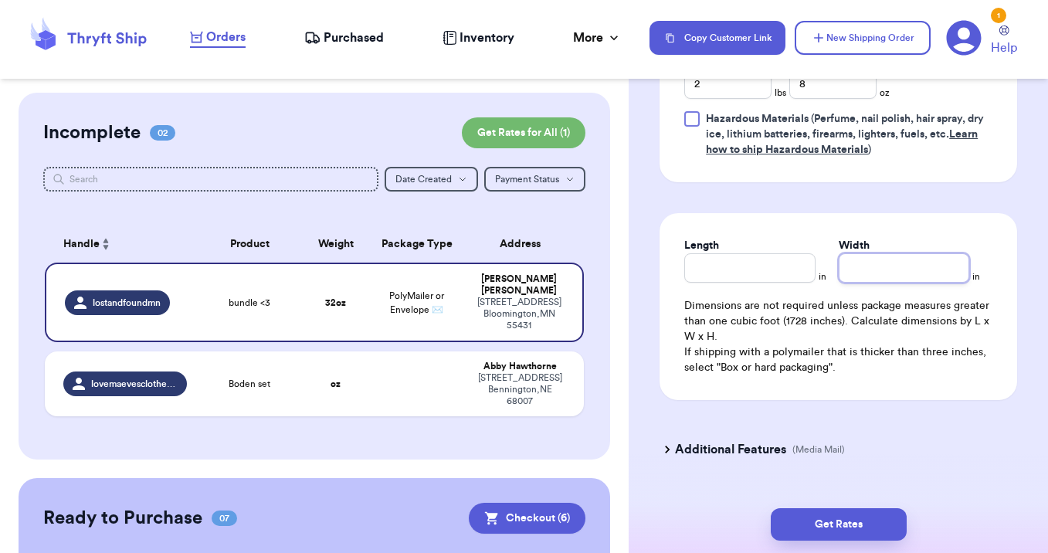
click at [863, 278] on input "Width" at bounding box center [904, 267] width 131 height 29
click at [752, 271] on input "Length" at bounding box center [749, 267] width 131 height 29
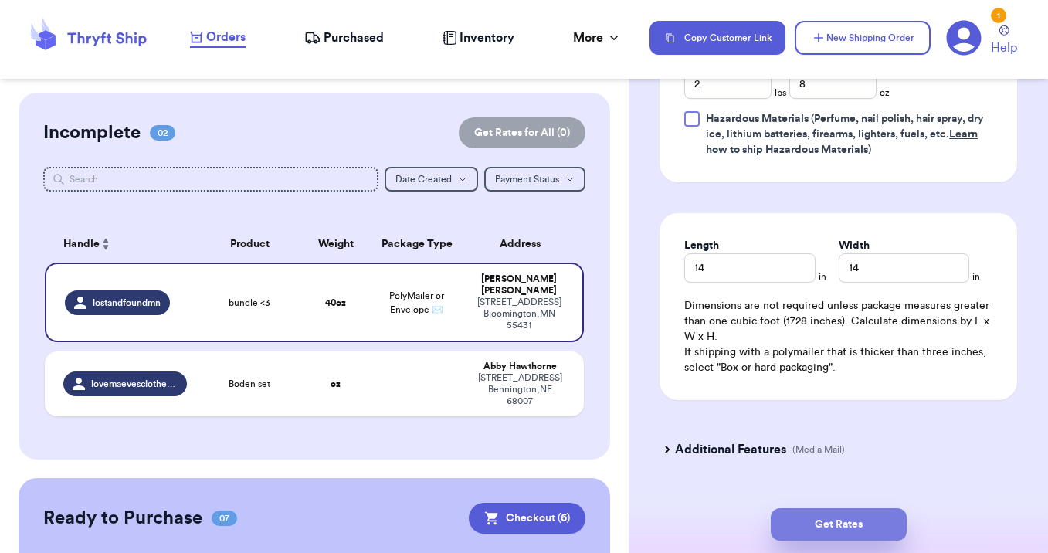
click at [835, 531] on button "Get Rates" at bounding box center [839, 524] width 136 height 32
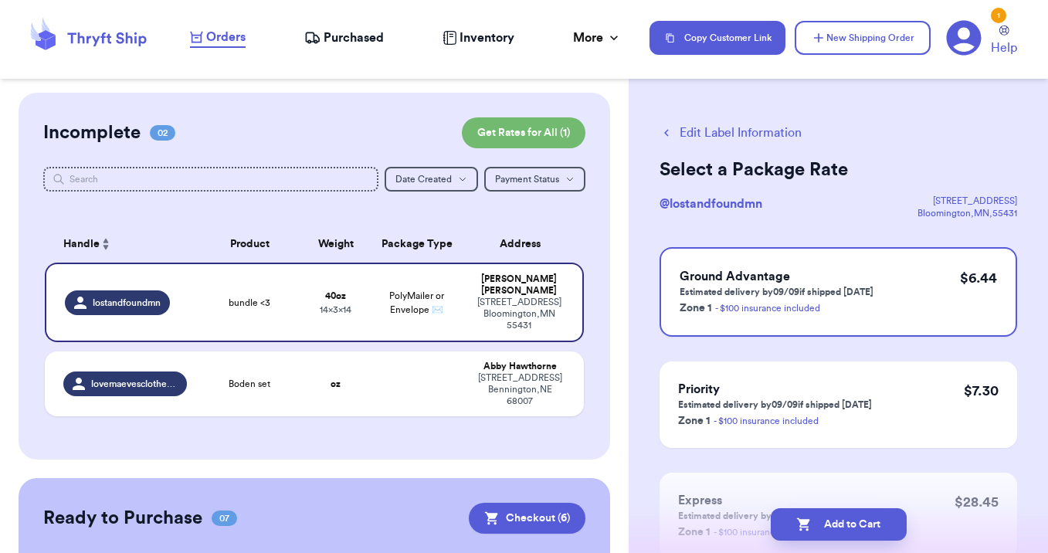
click at [835, 531] on button "Add to Cart" at bounding box center [839, 524] width 136 height 32
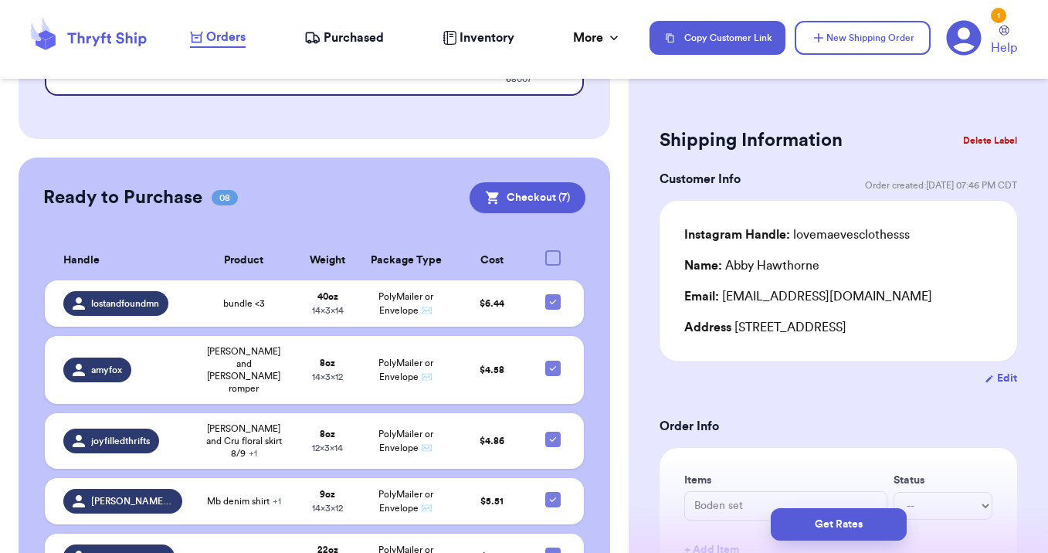
scroll to position [223, 0]
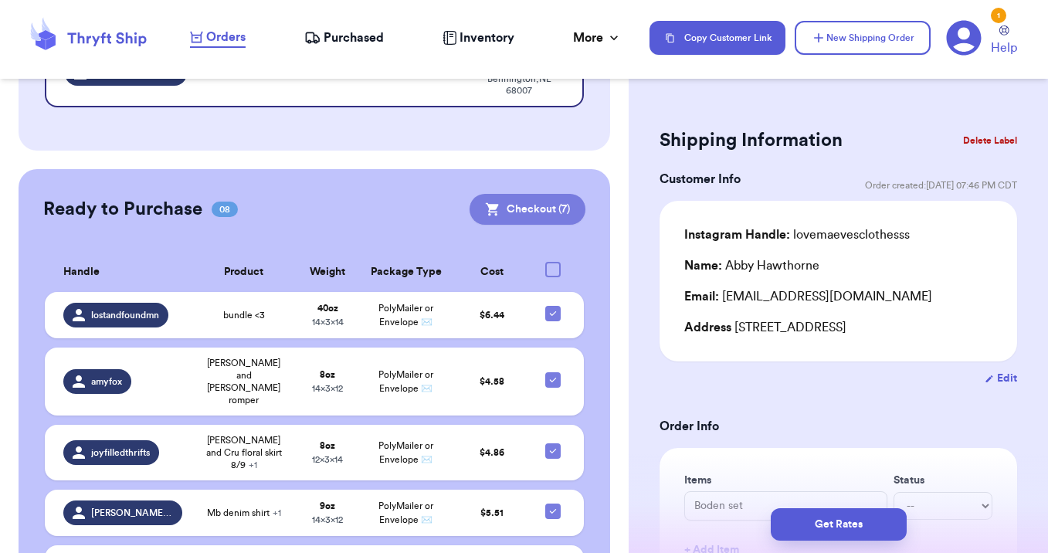
click at [518, 210] on button "Checkout ( 7 )" at bounding box center [528, 209] width 116 height 31
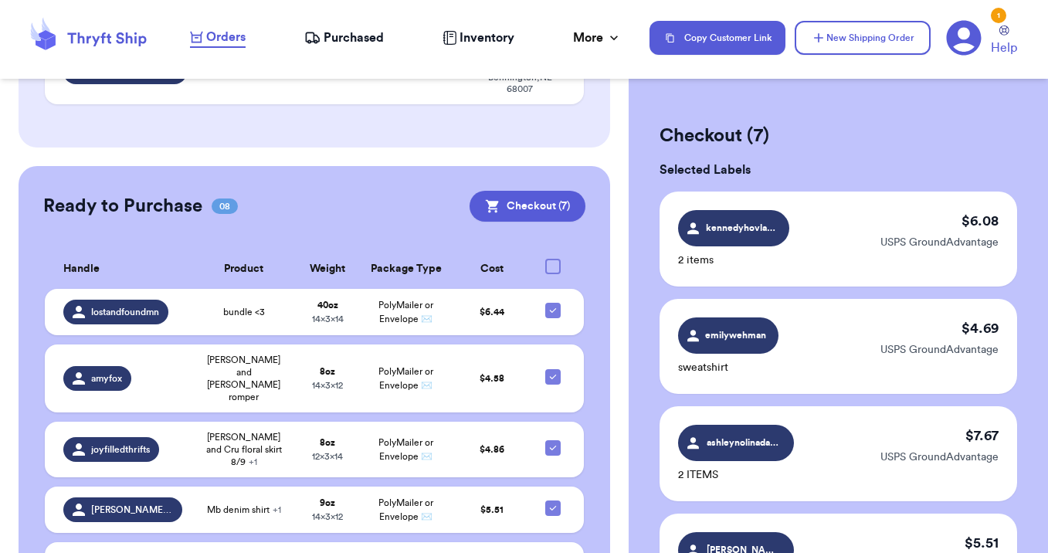
scroll to position [797, 0]
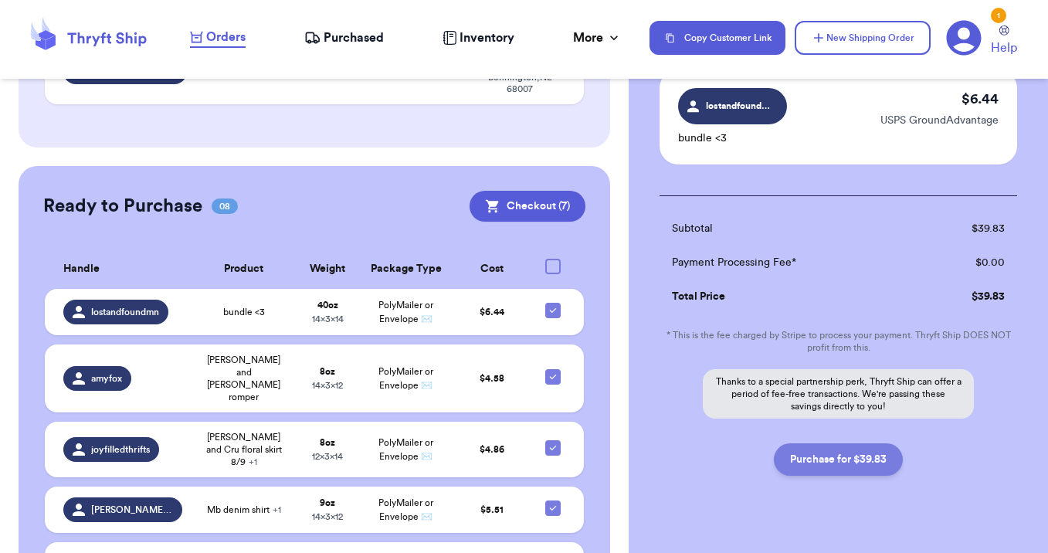
click at [826, 443] on button "Purchase for $39.83" at bounding box center [838, 459] width 129 height 32
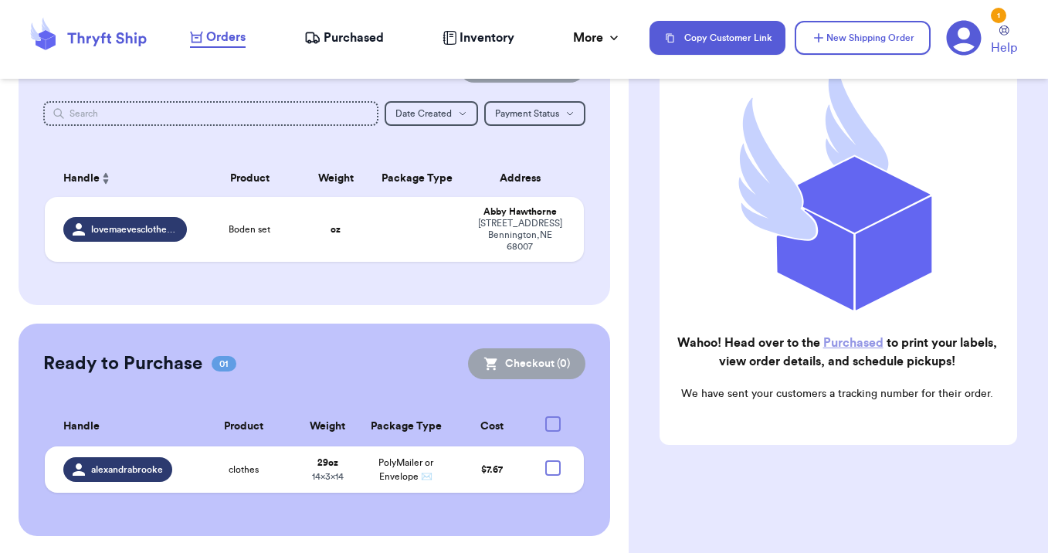
click at [353, 32] on span "Purchased" at bounding box center [354, 38] width 60 height 19
